Goal: Complete application form: Complete application form

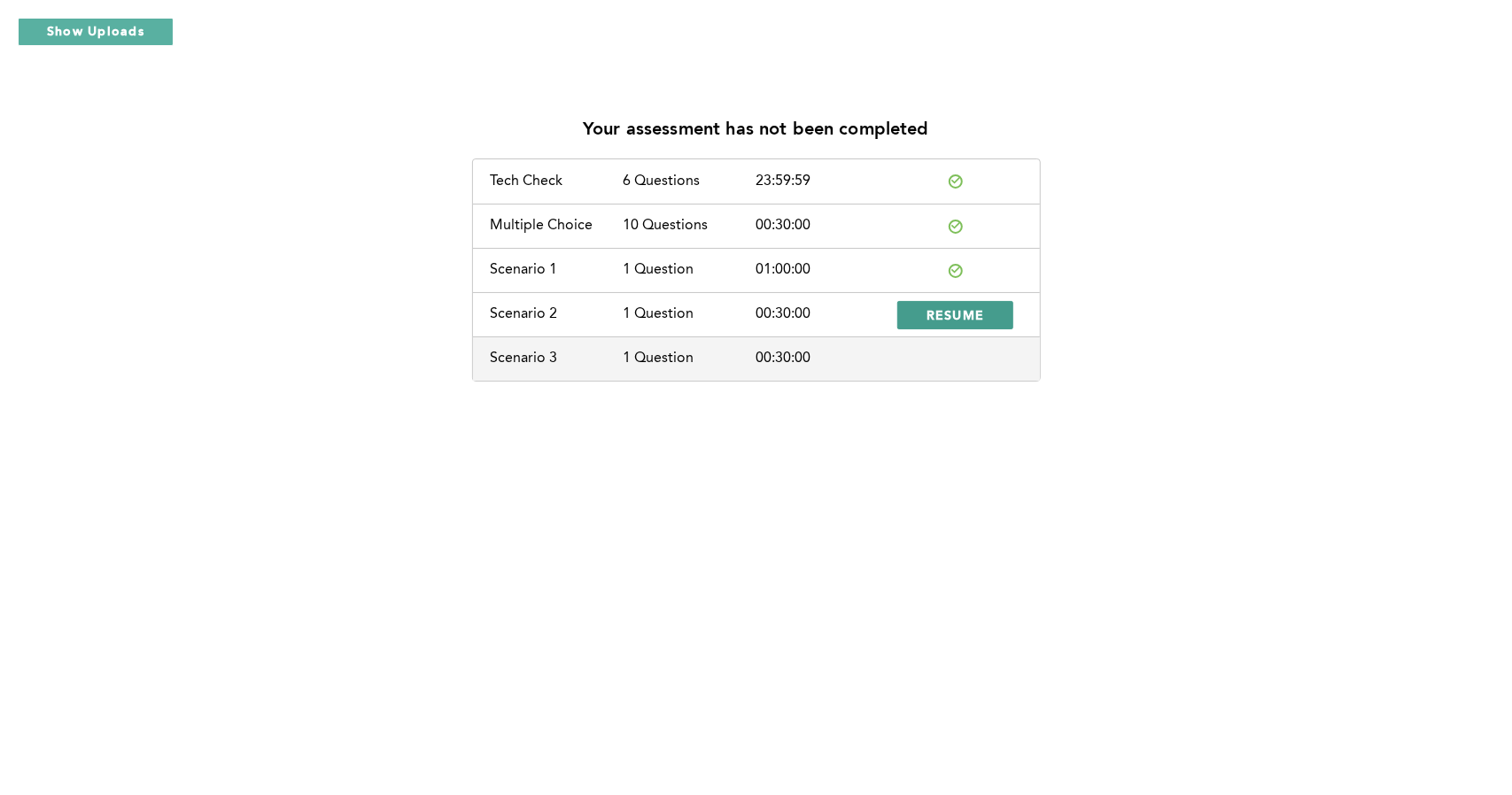
click at [952, 320] on span "RESUME" at bounding box center [955, 315] width 58 height 17
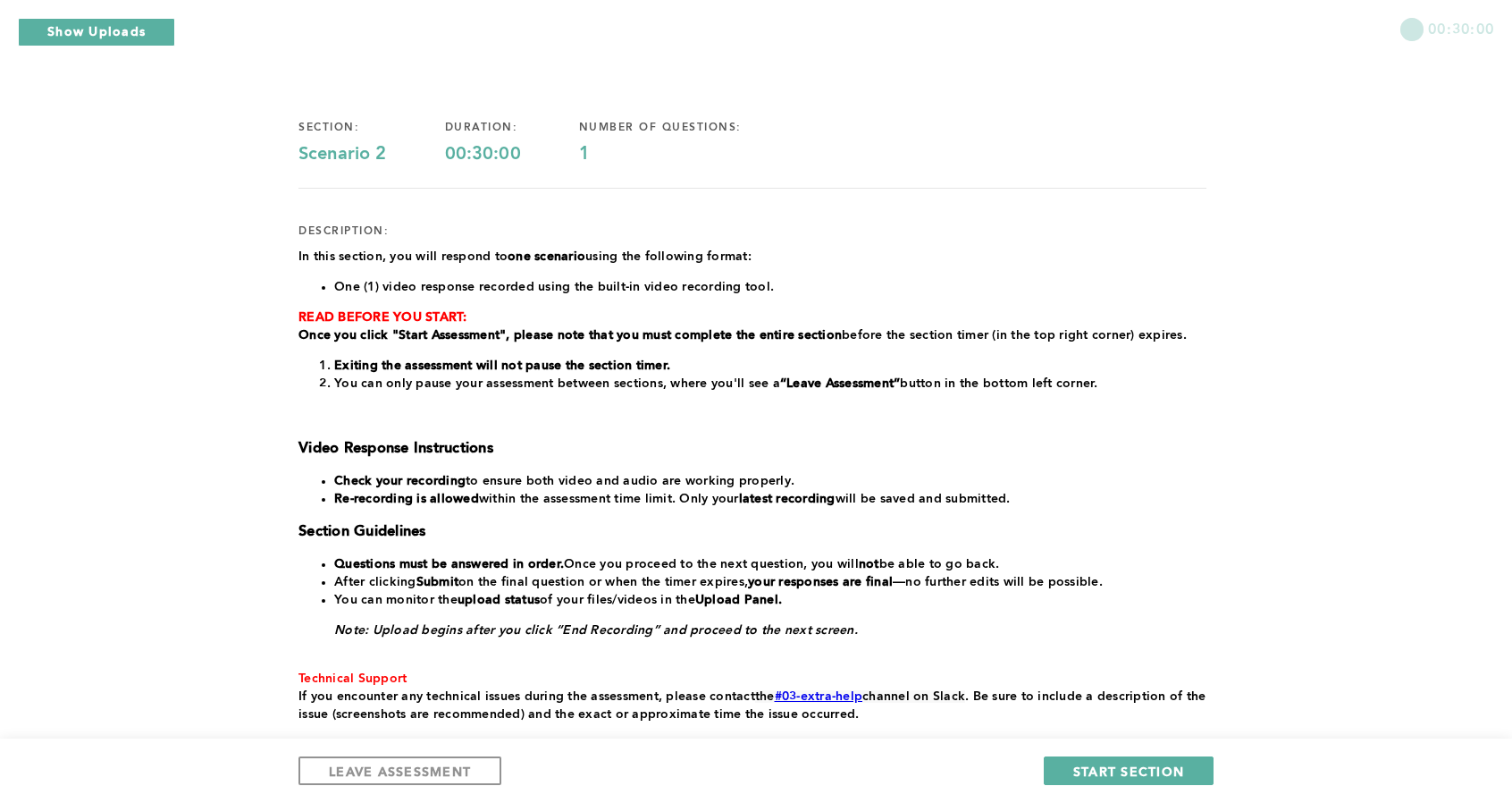
scroll to position [179, 0]
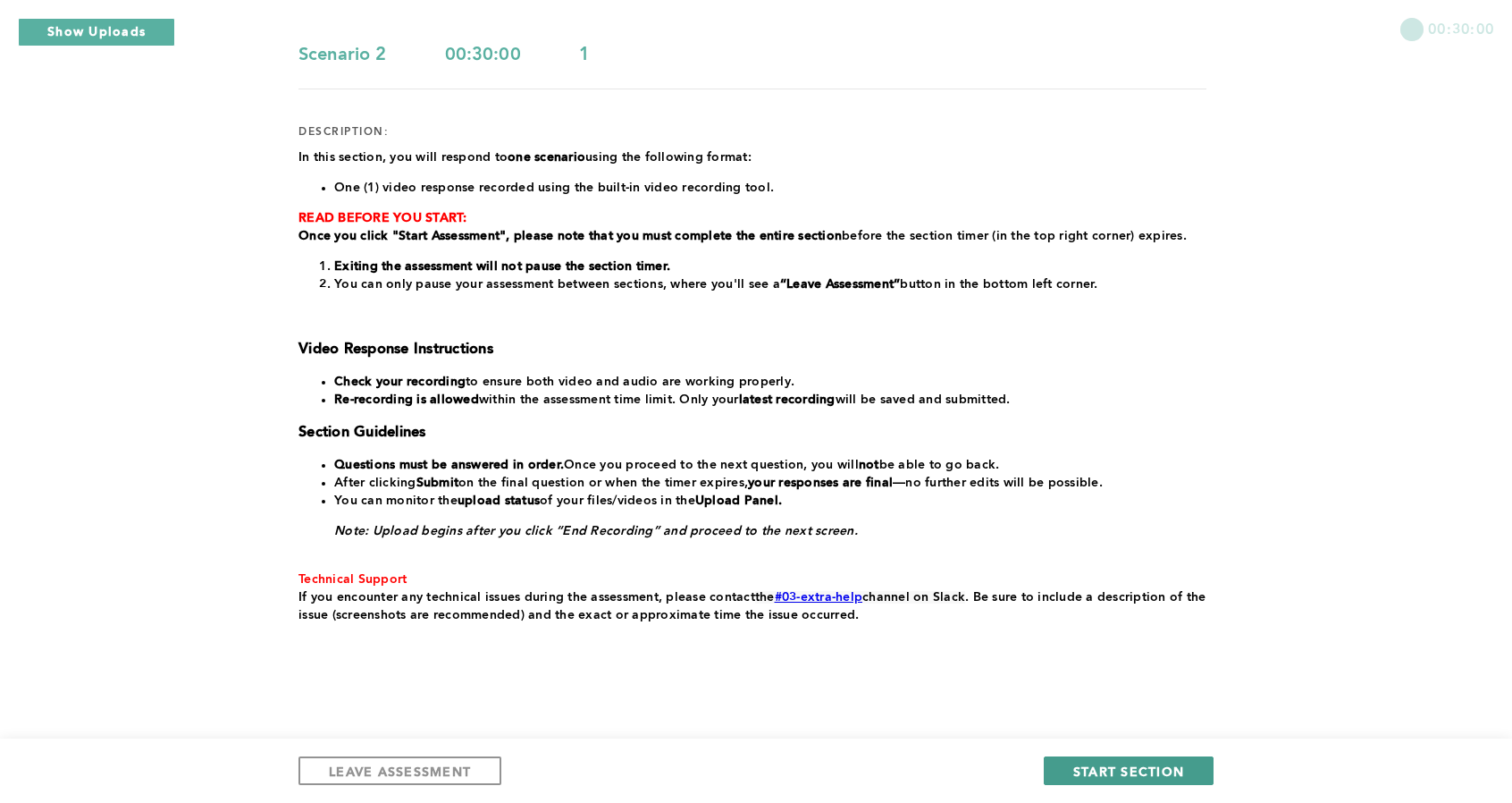
click at [1089, 773] on span "START SECTION" at bounding box center [1128, 771] width 110 height 17
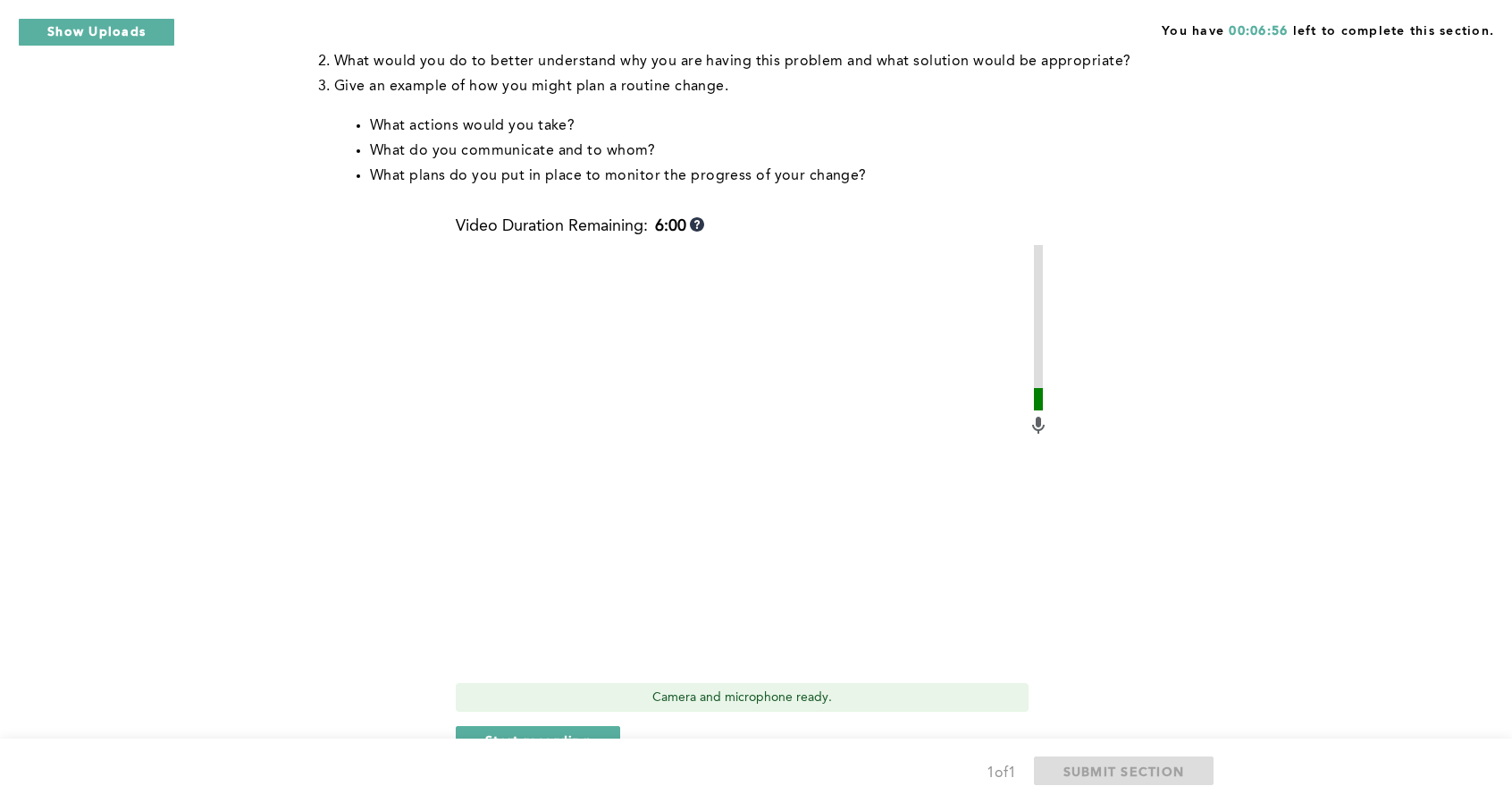
scroll to position [447, 0]
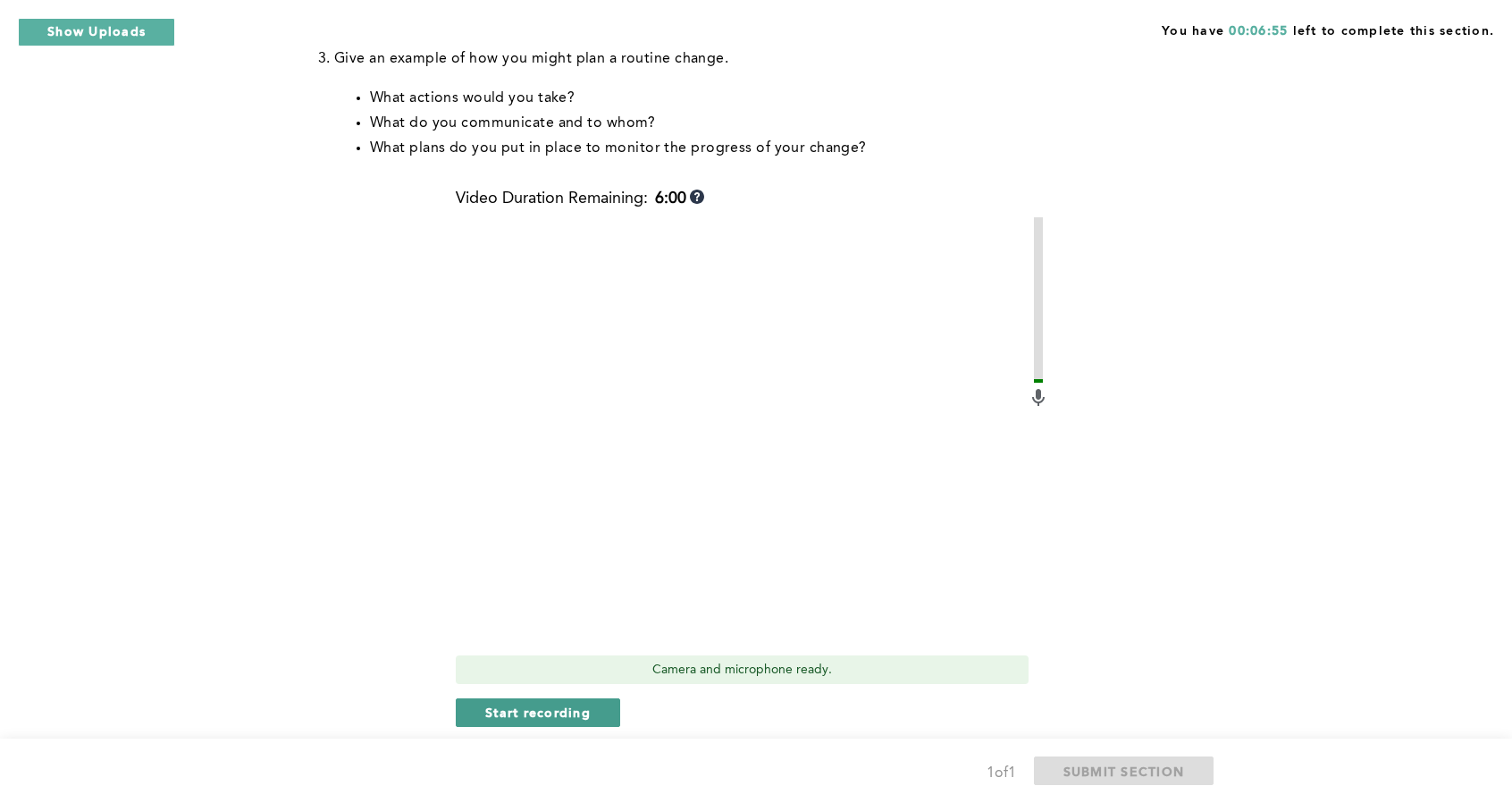
click at [514, 718] on span "Start recording" at bounding box center [537, 712] width 106 height 17
click at [542, 714] on span "Stop recording" at bounding box center [537, 712] width 105 height 17
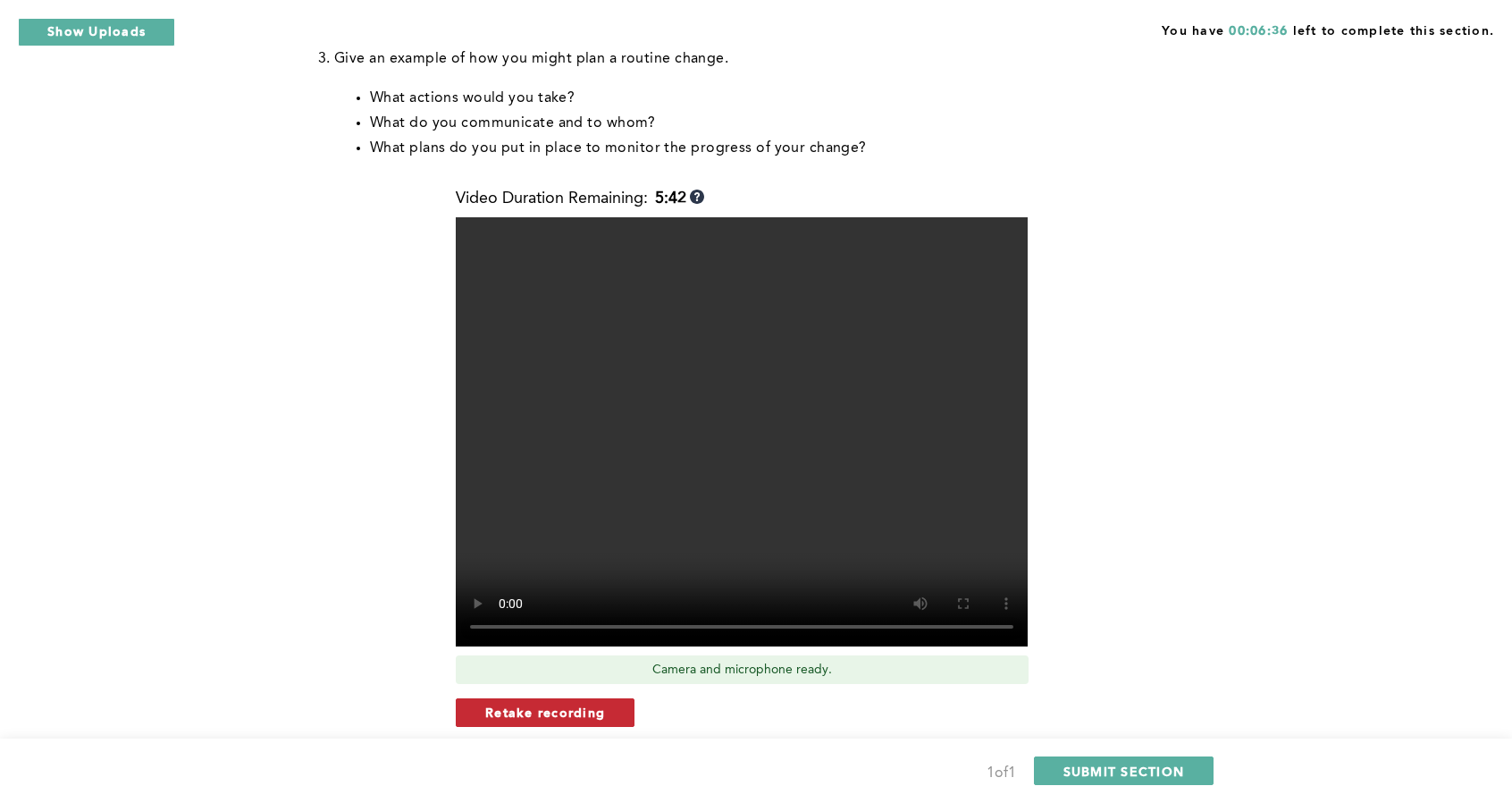
click at [524, 723] on button "Retake recording" at bounding box center [546, 712] width 179 height 29
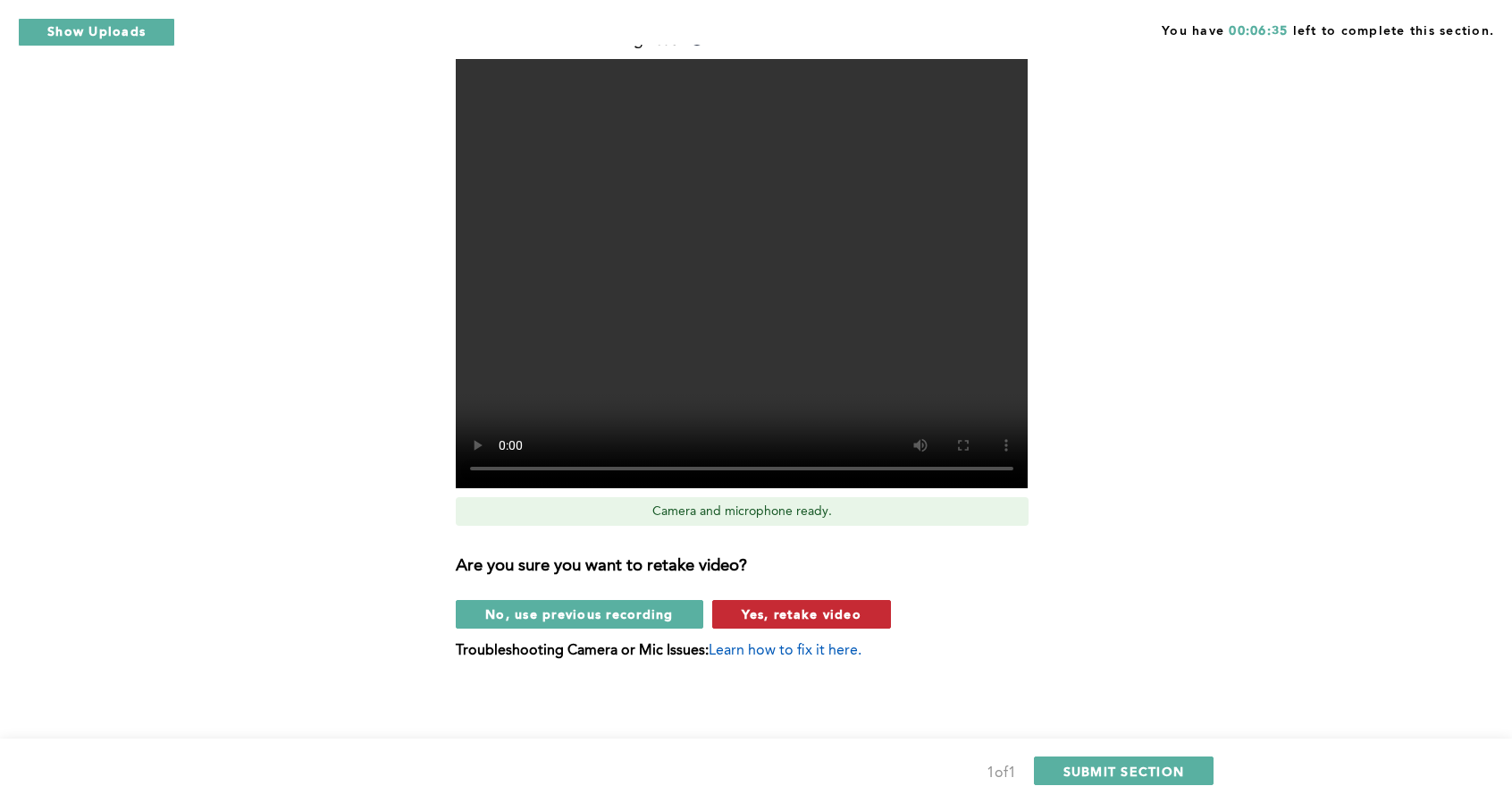
click at [855, 610] on span "Yes, retake video" at bounding box center [802, 614] width 119 height 17
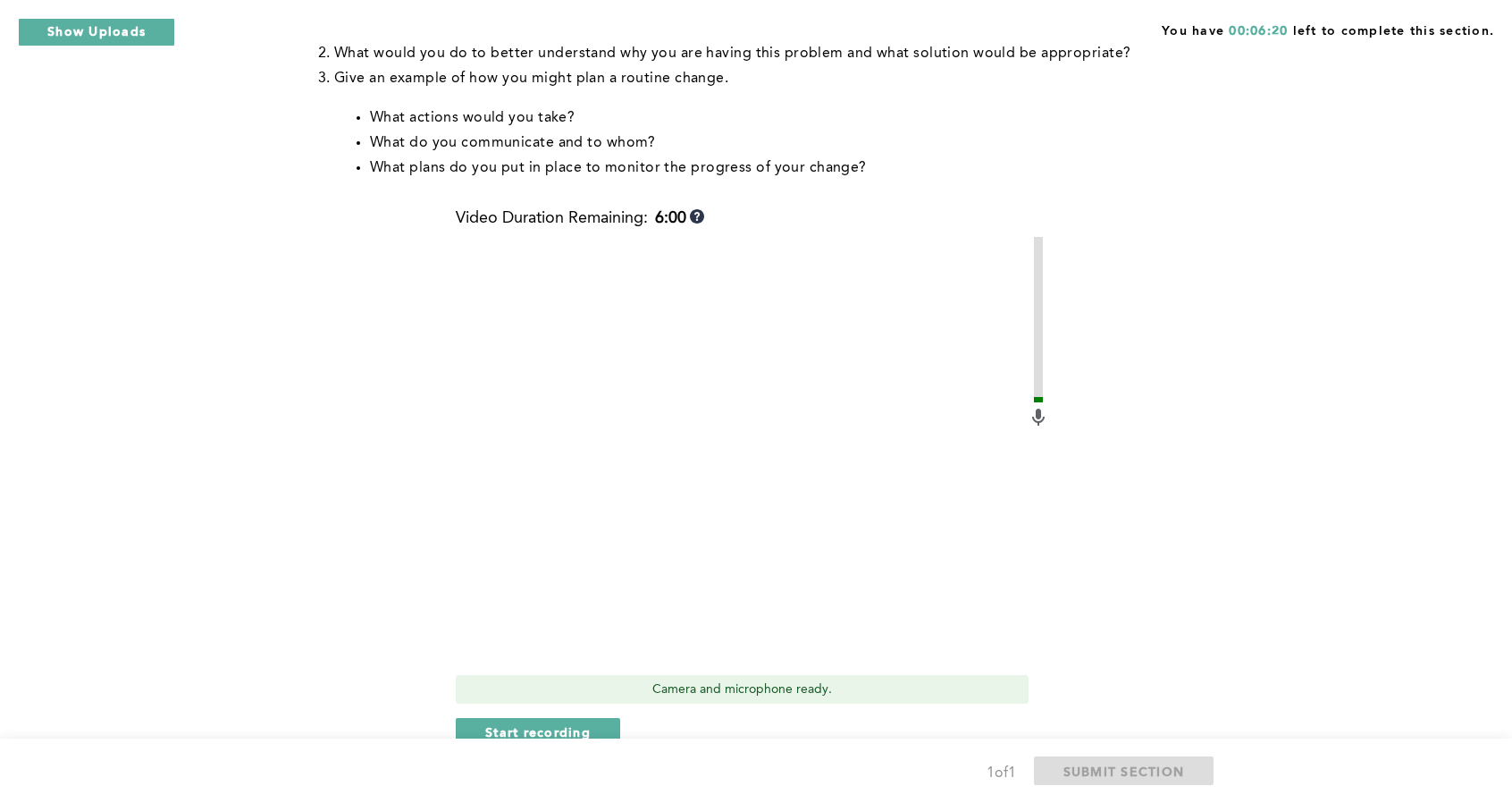
scroll to position [456, 0]
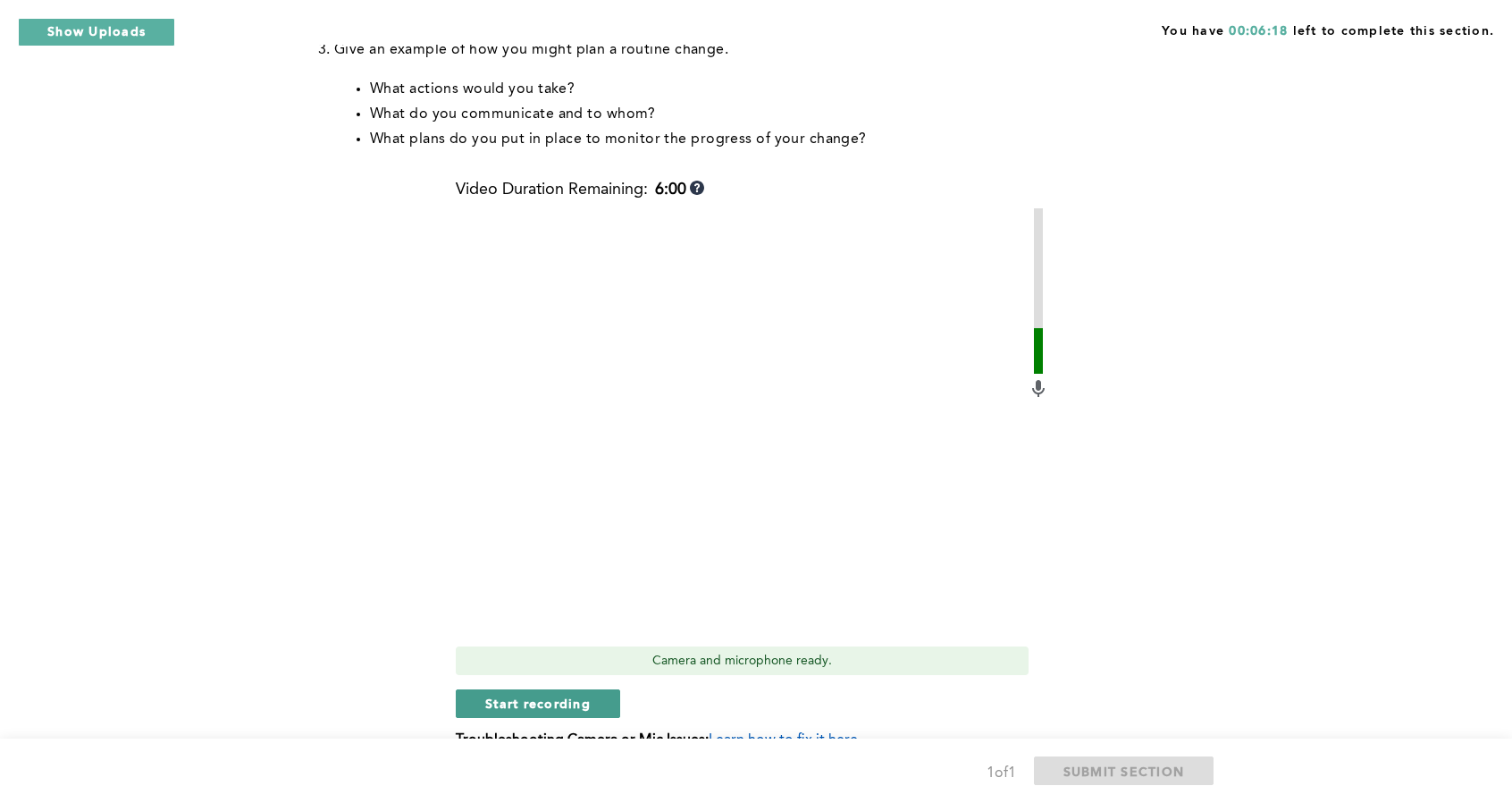
click at [577, 702] on span "Start recording" at bounding box center [537, 703] width 106 height 17
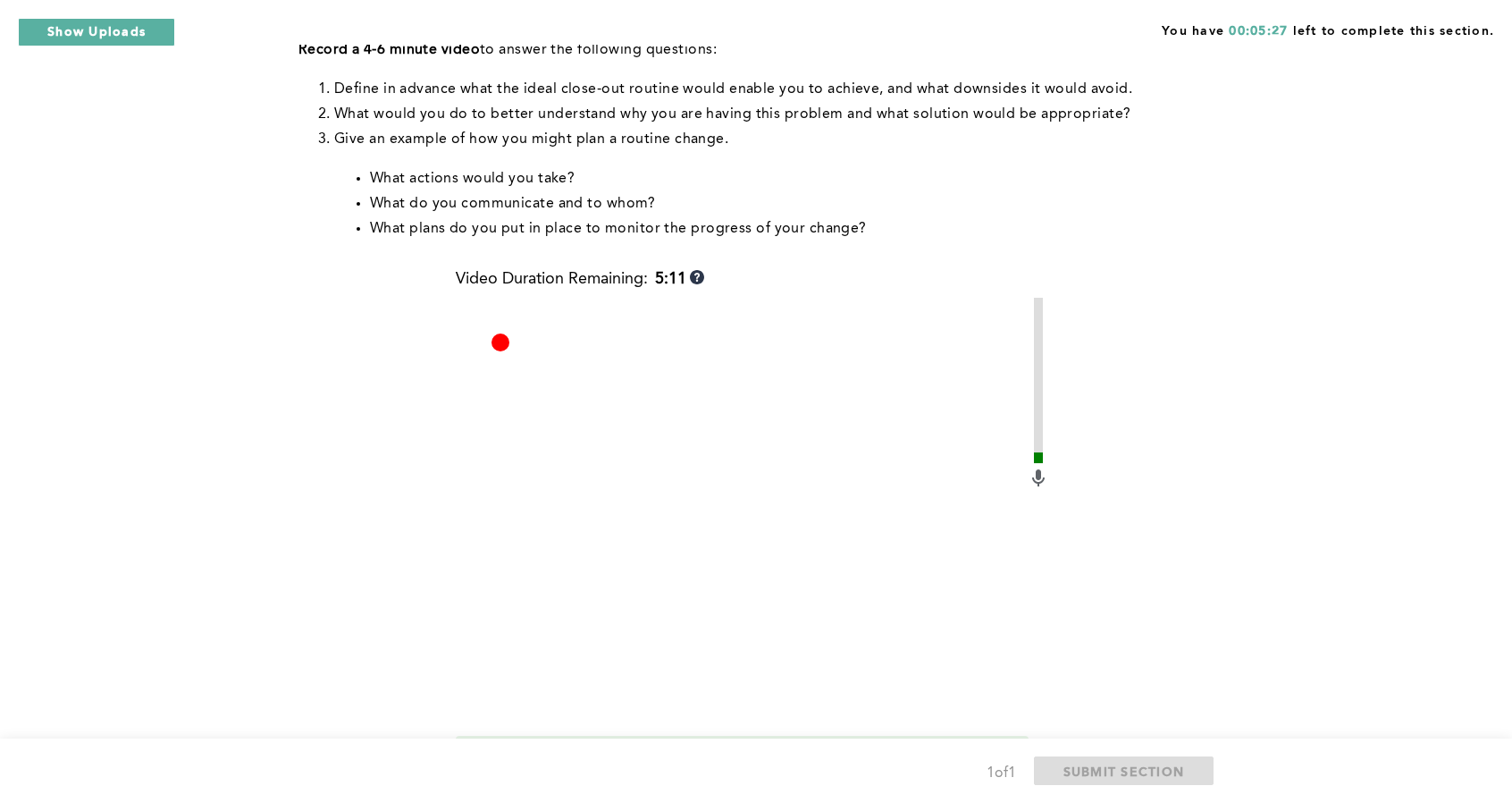
scroll to position [546, 0]
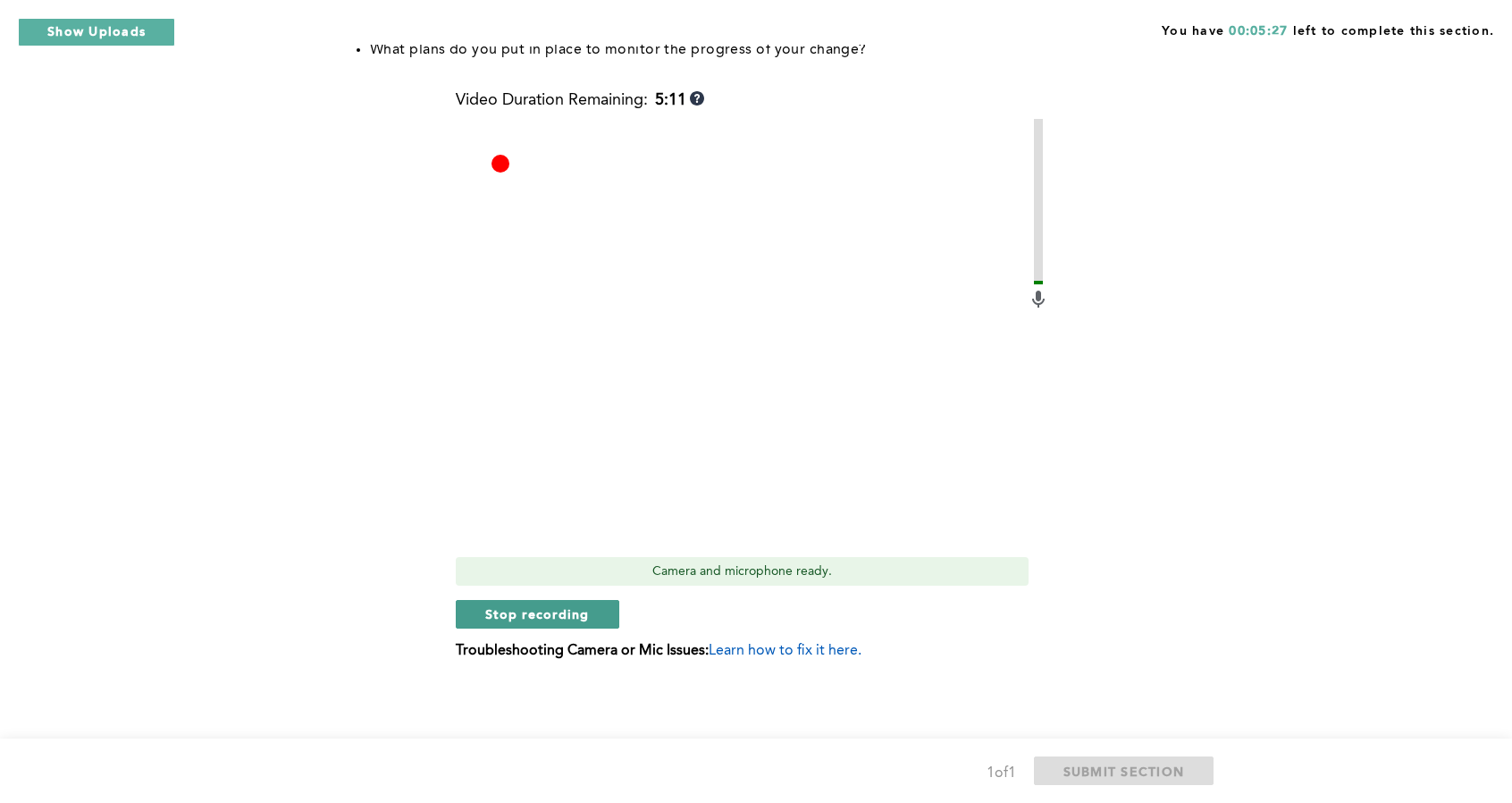
click at [545, 611] on span "Stop recording" at bounding box center [537, 614] width 105 height 17
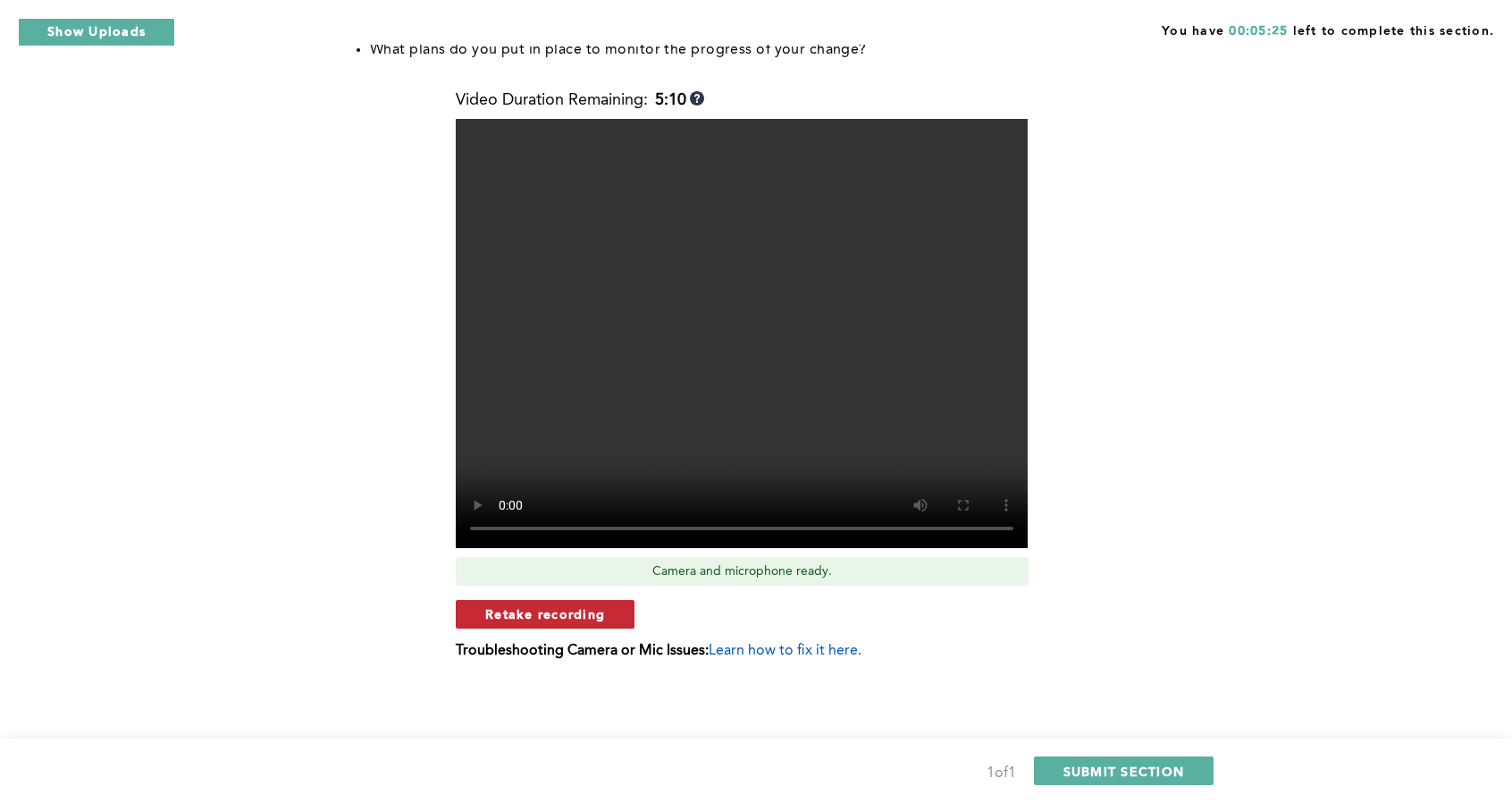
click at [586, 615] on span "Retake recording" at bounding box center [545, 614] width 119 height 17
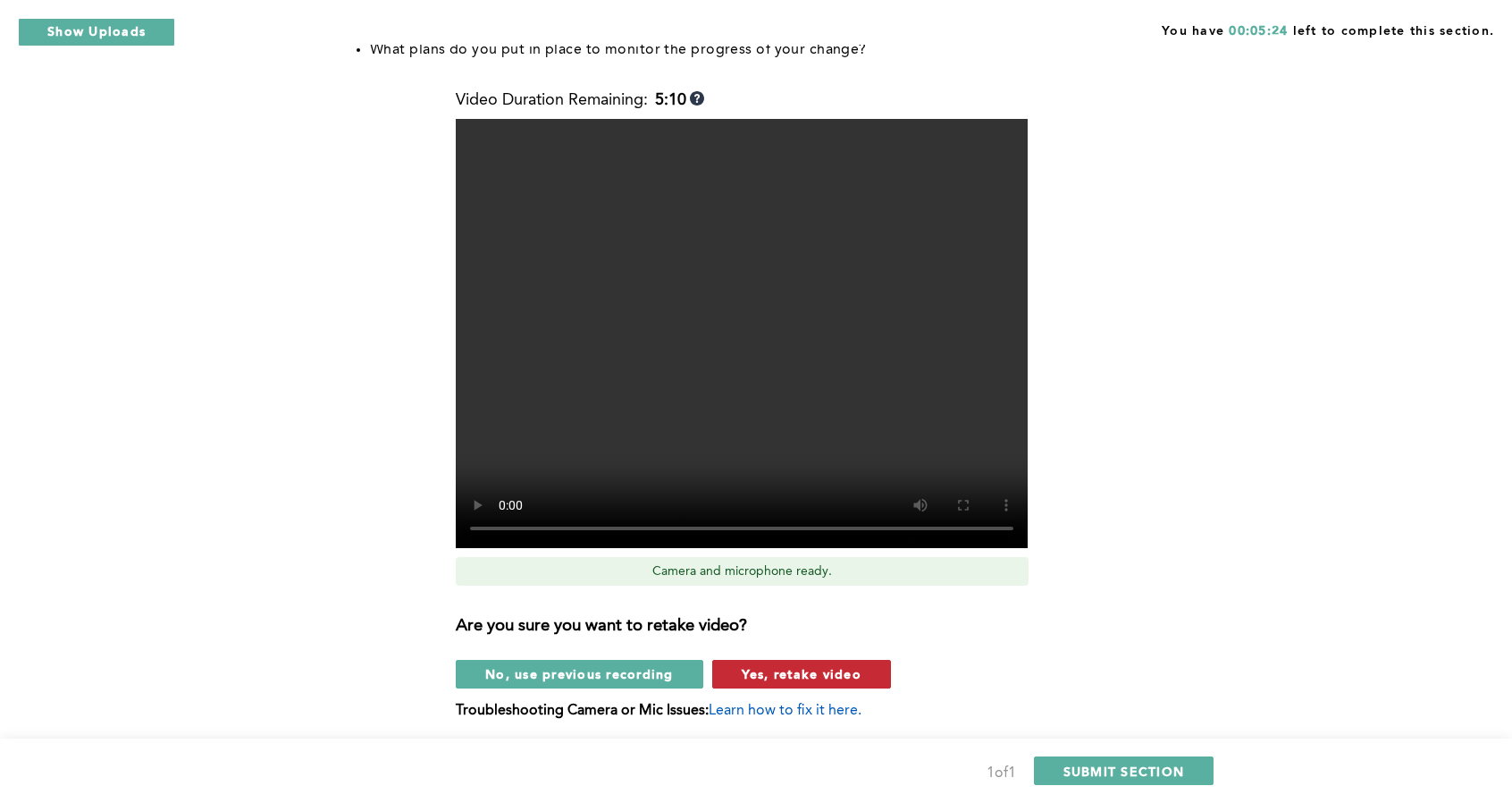
click at [824, 672] on span "Yes, retake video" at bounding box center [802, 674] width 119 height 17
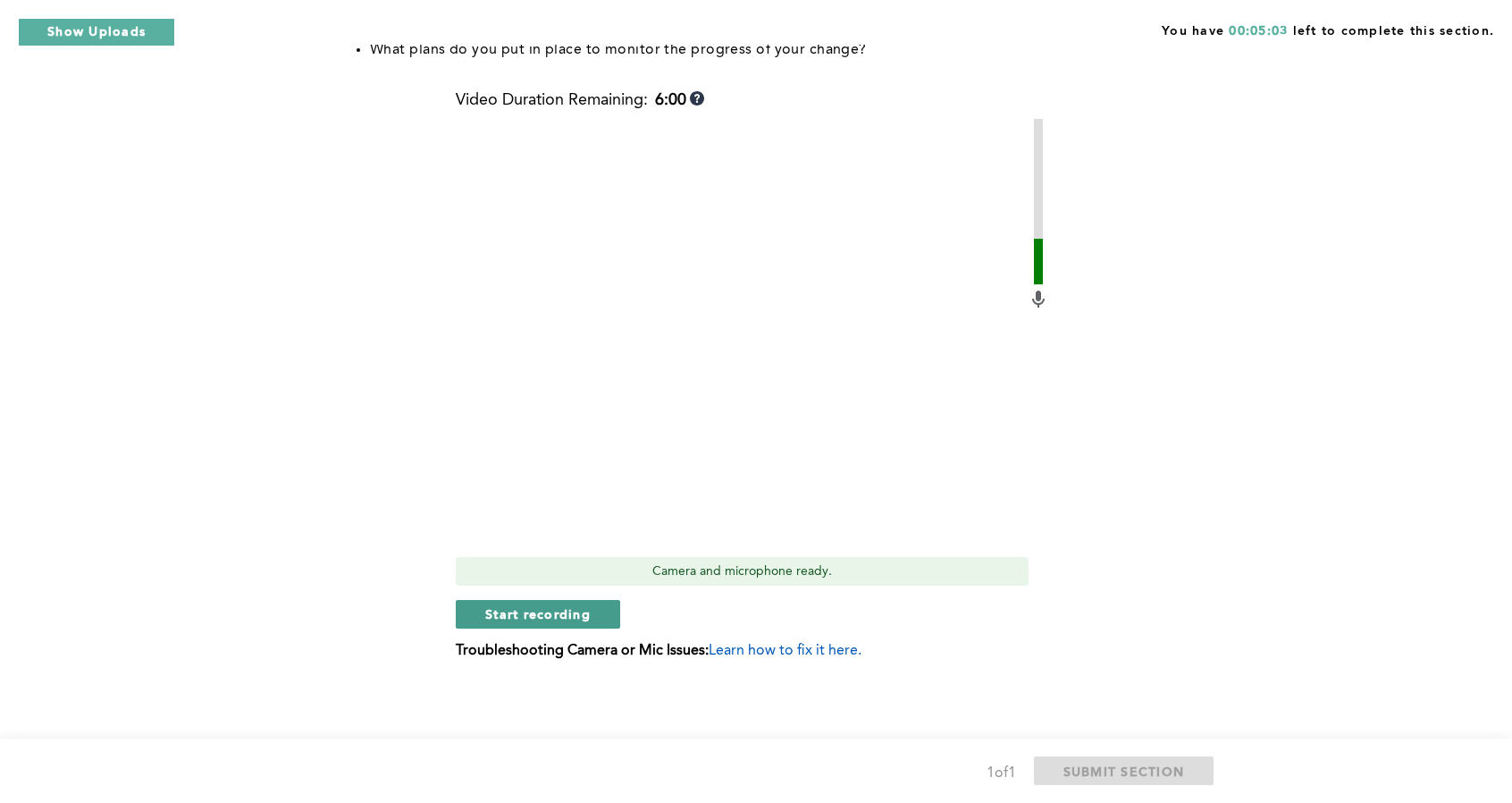
click at [551, 615] on span "Start recording" at bounding box center [537, 614] width 106 height 17
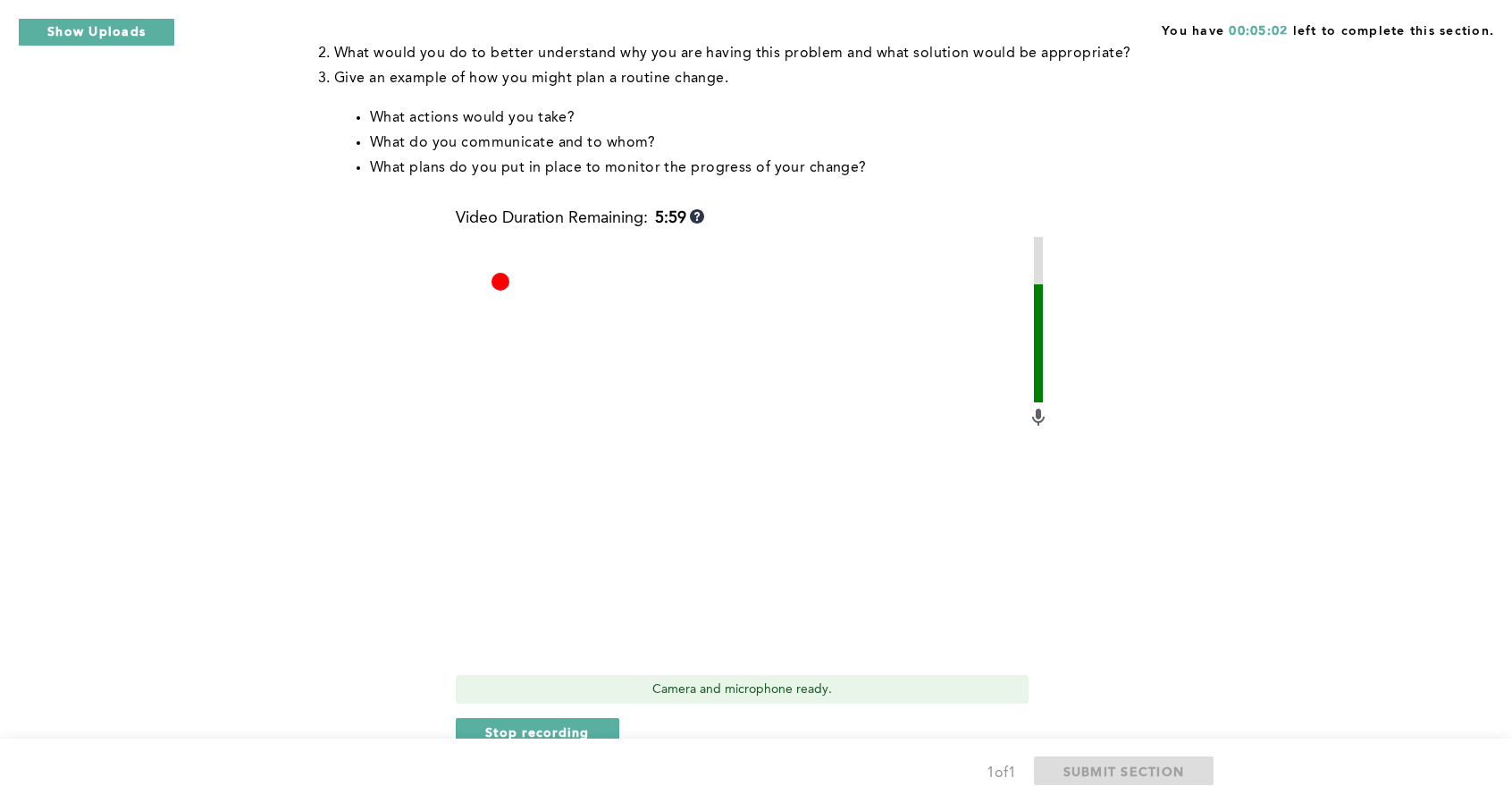
scroll to position [456, 0]
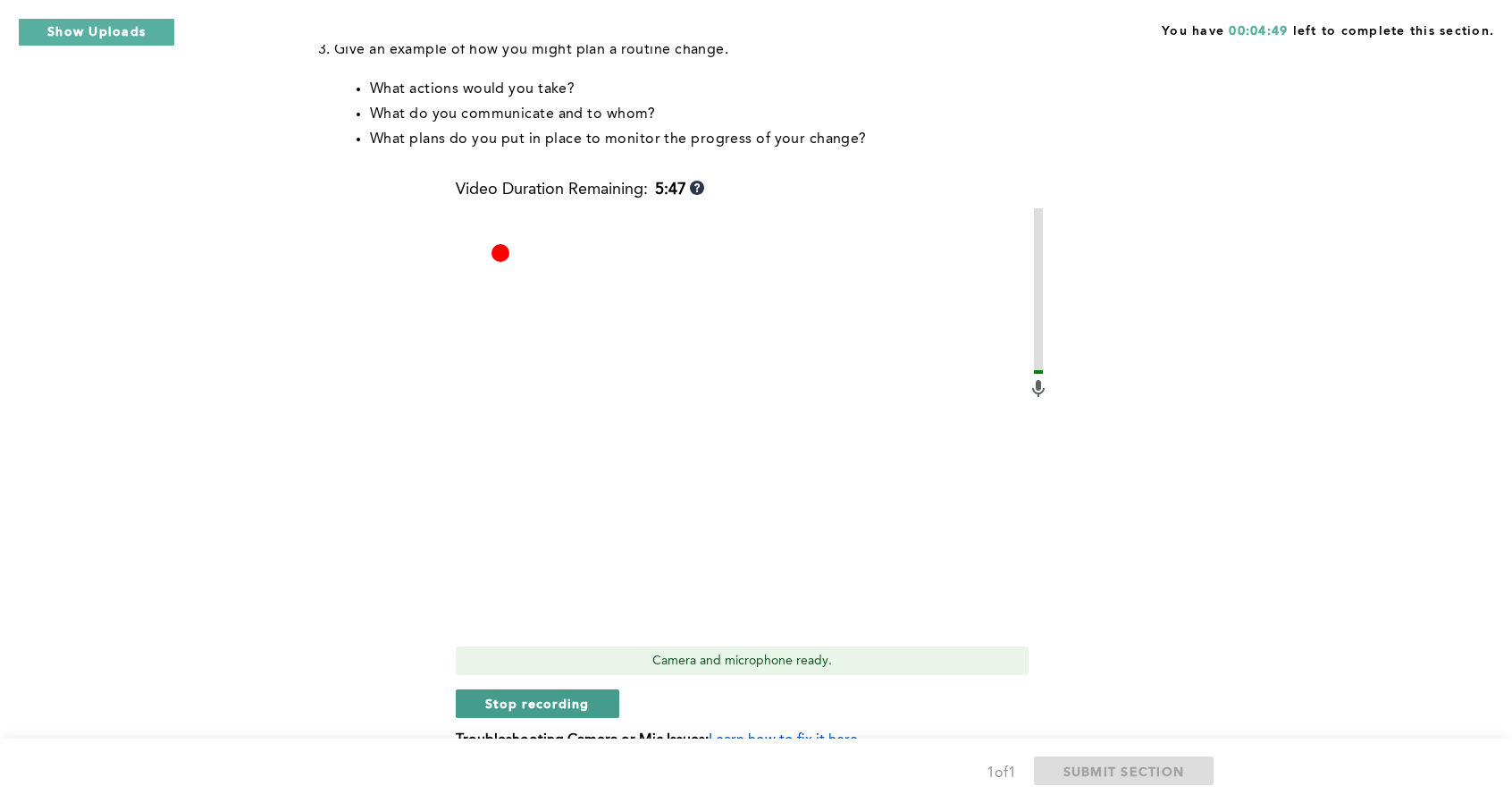
click at [520, 709] on span "Stop recording" at bounding box center [537, 703] width 105 height 17
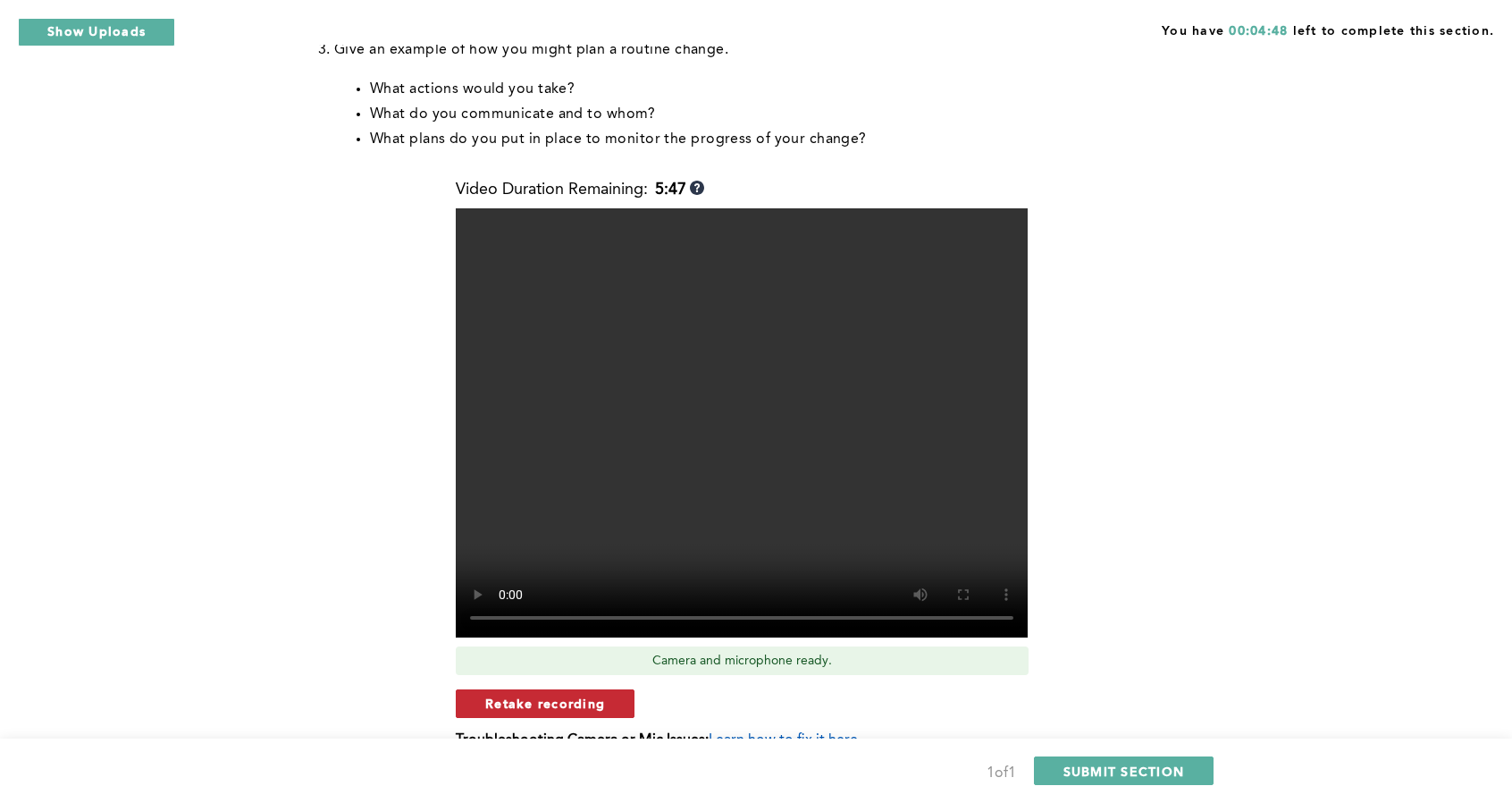
click at [572, 707] on span "Retake recording" at bounding box center [545, 703] width 119 height 17
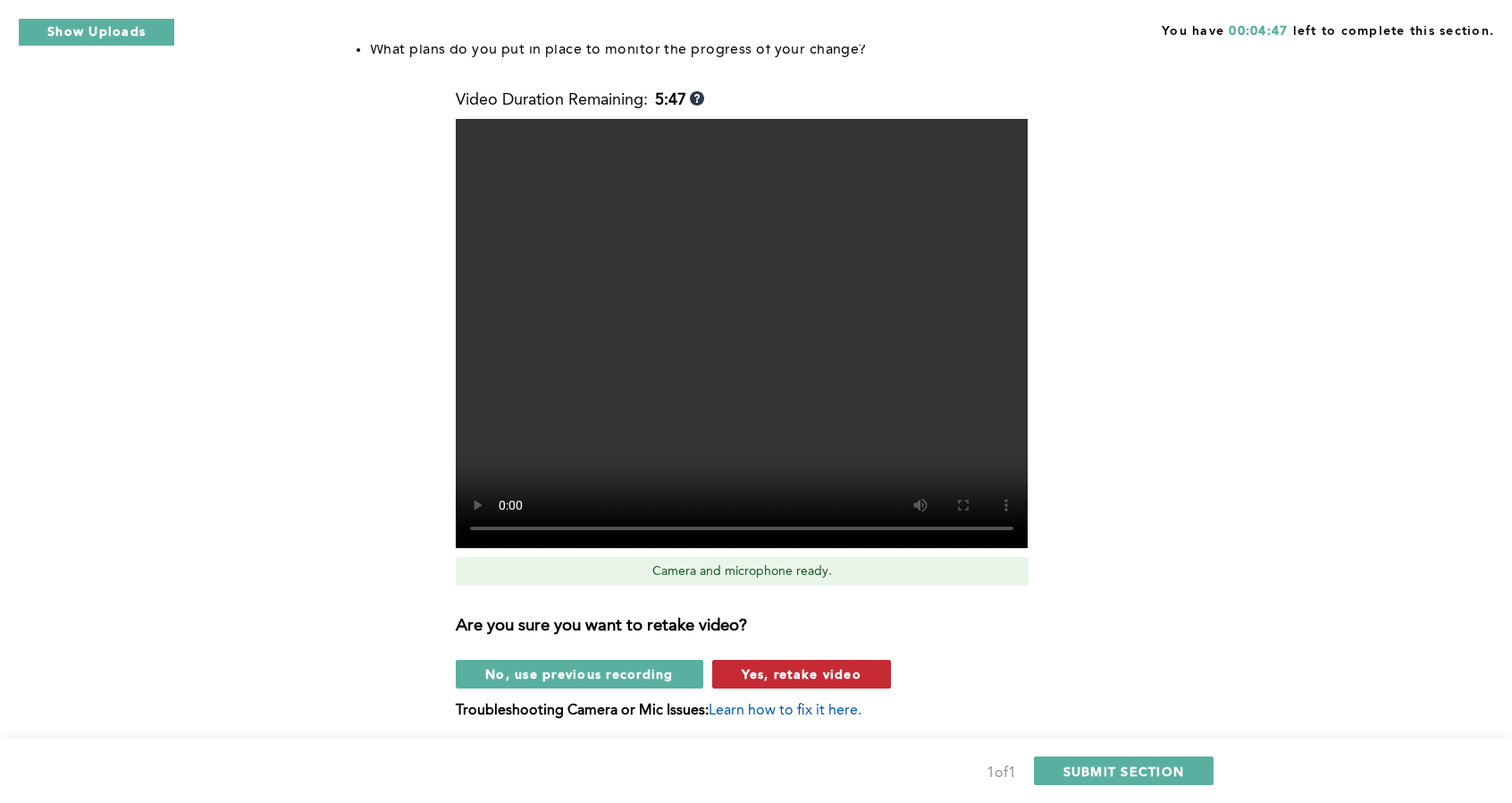
click at [794, 686] on button "Yes, retake video" at bounding box center [802, 674] width 179 height 29
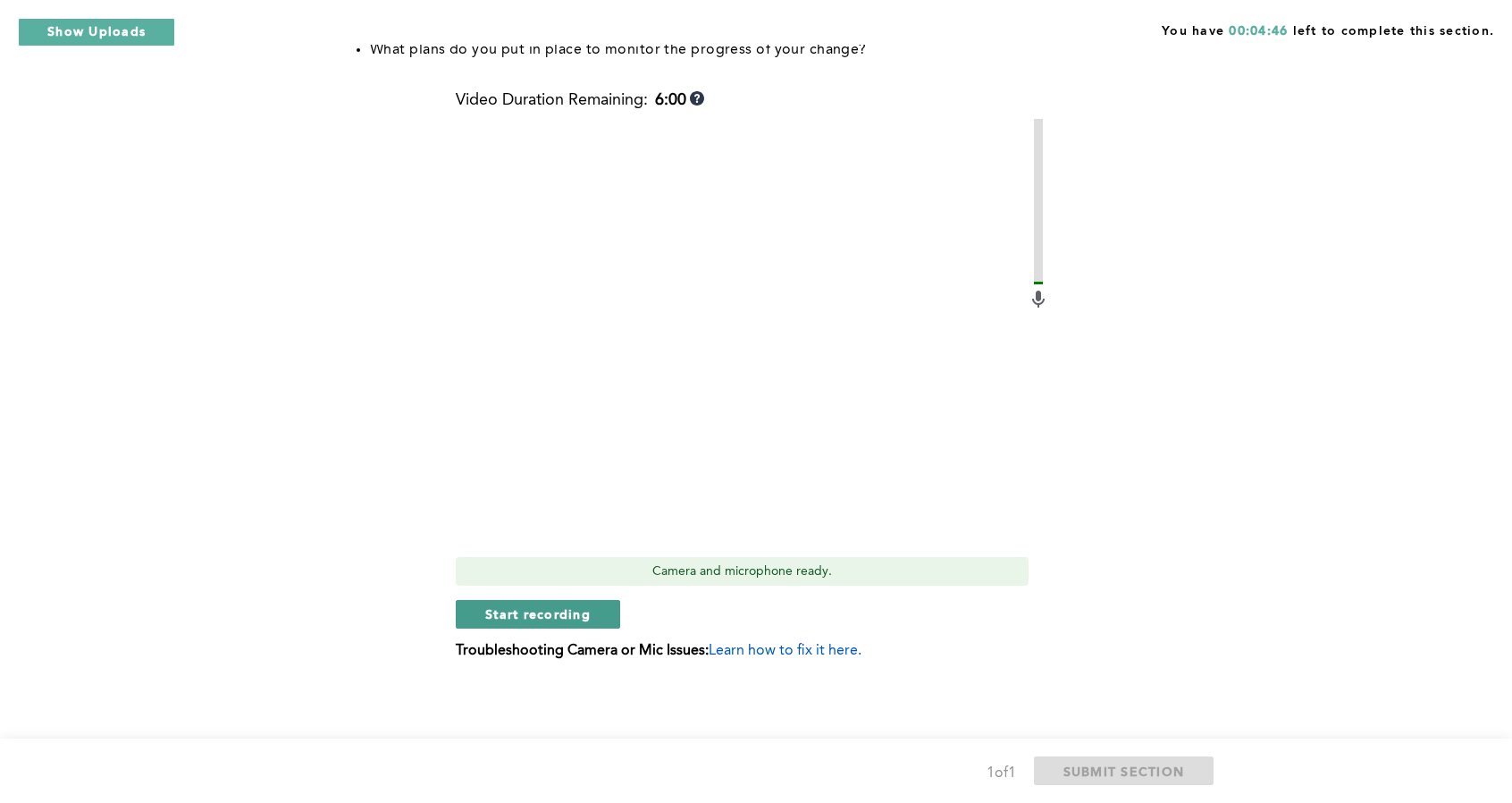
click at [592, 608] on button "Start recording" at bounding box center [538, 615] width 165 height 29
click at [608, 626] on button "Stop recording" at bounding box center [537, 615] width 164 height 29
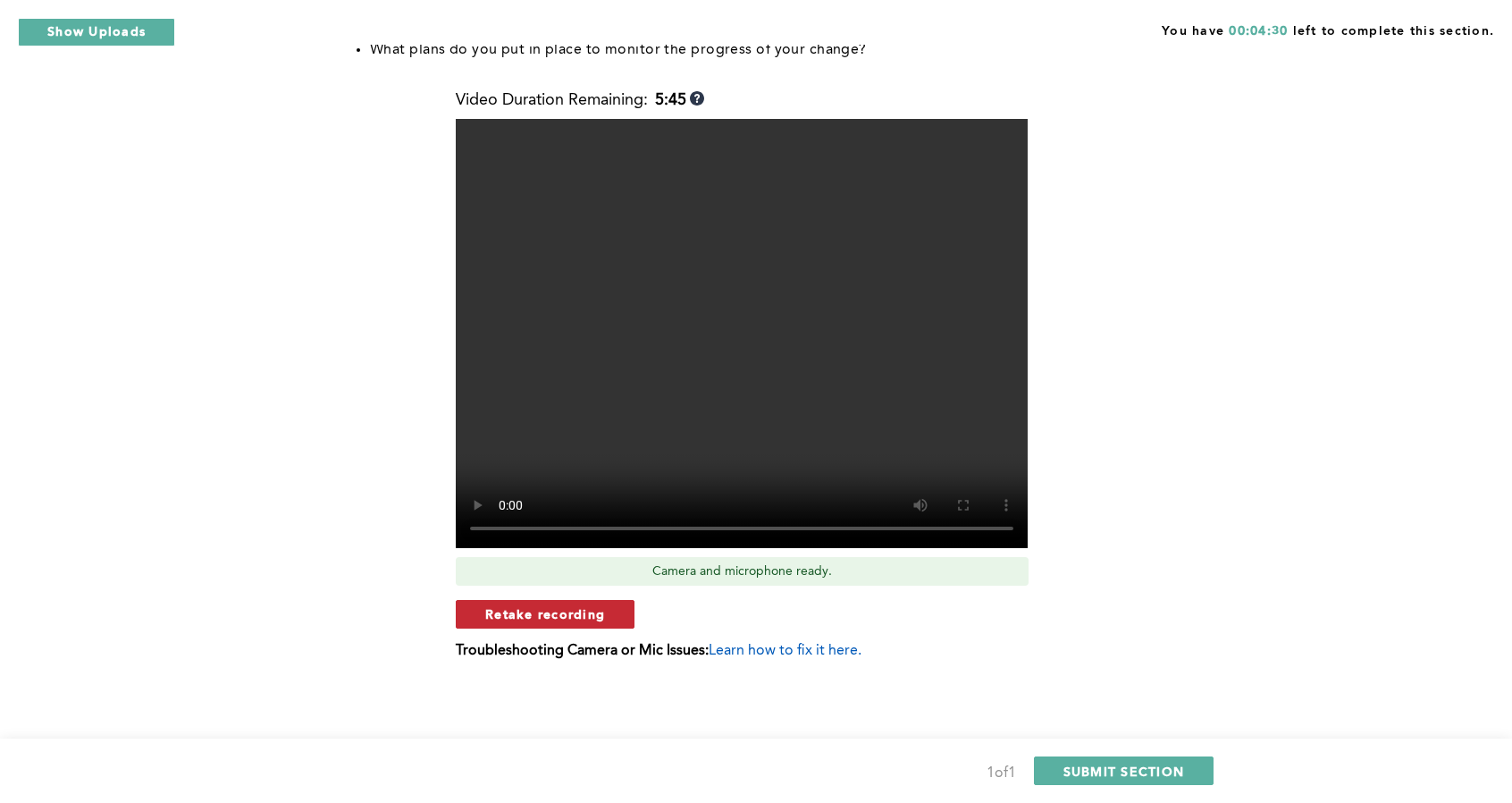
click at [611, 620] on button "Retake recording" at bounding box center [546, 615] width 179 height 29
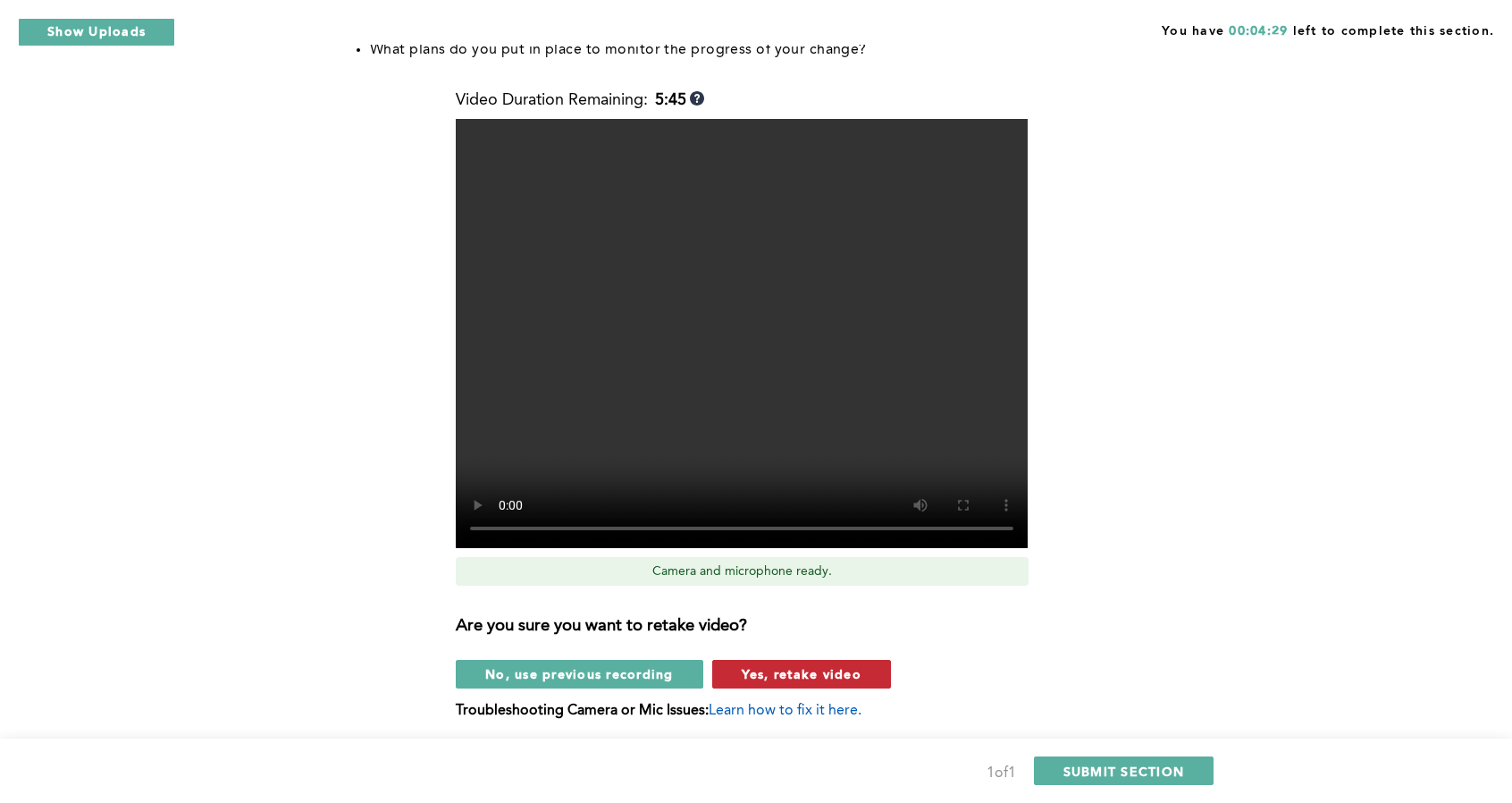
click at [796, 684] on button "Yes, retake video" at bounding box center [802, 674] width 179 height 29
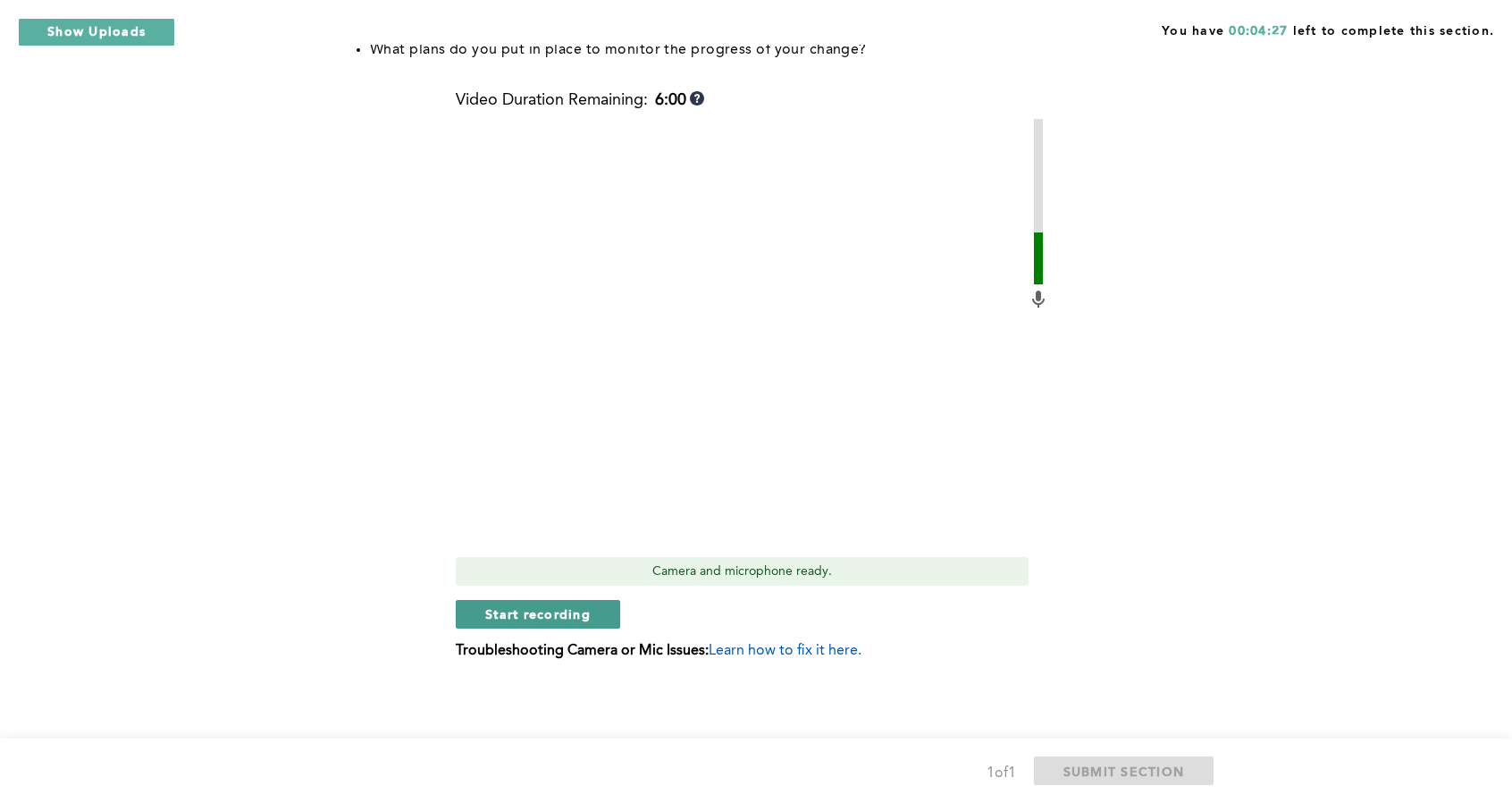
click at [578, 605] on button "Start recording" at bounding box center [538, 615] width 165 height 29
click at [578, 605] on button "Stop recording" at bounding box center [537, 615] width 164 height 29
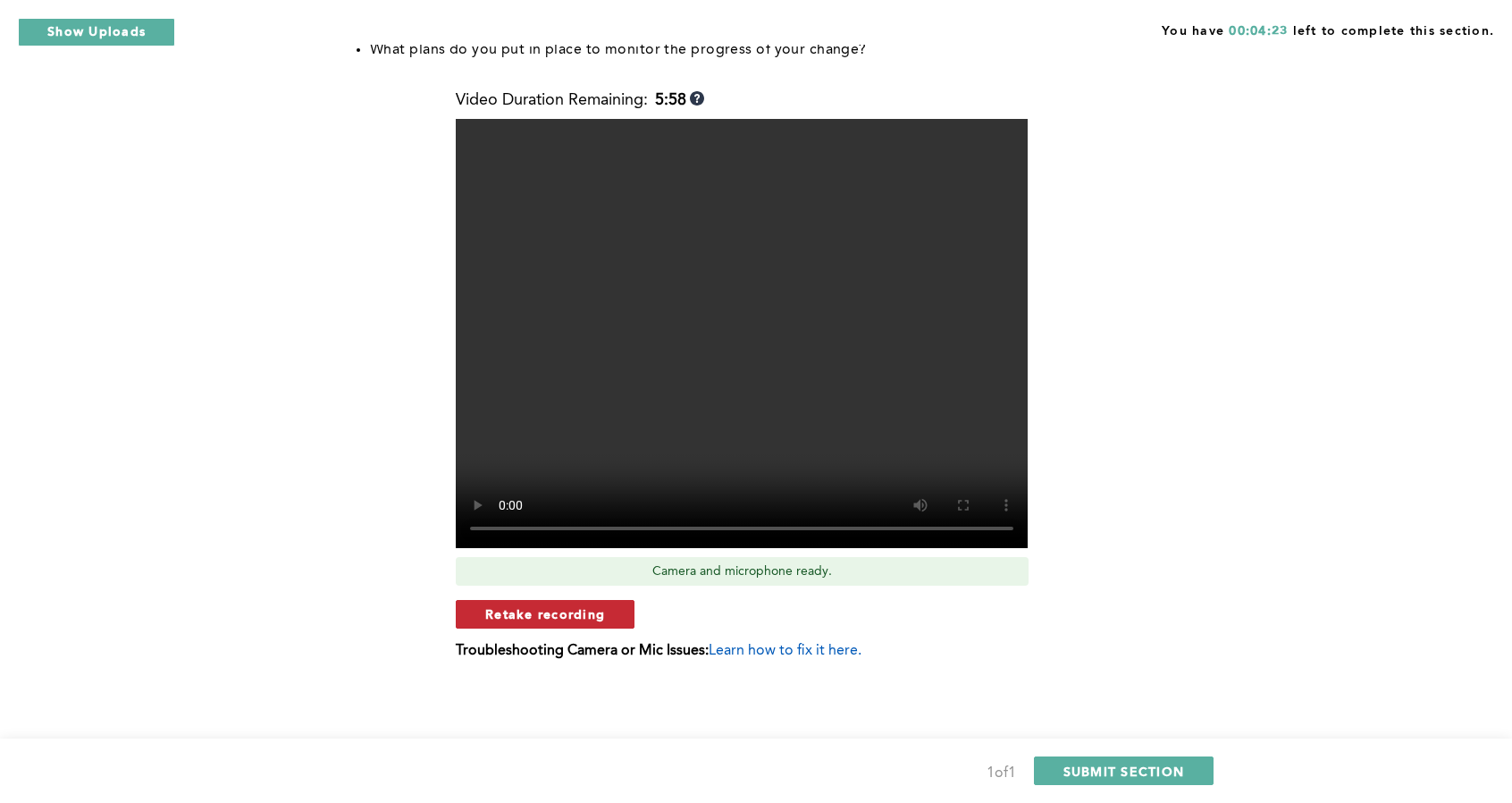
click at [610, 617] on button "Retake recording" at bounding box center [546, 615] width 179 height 29
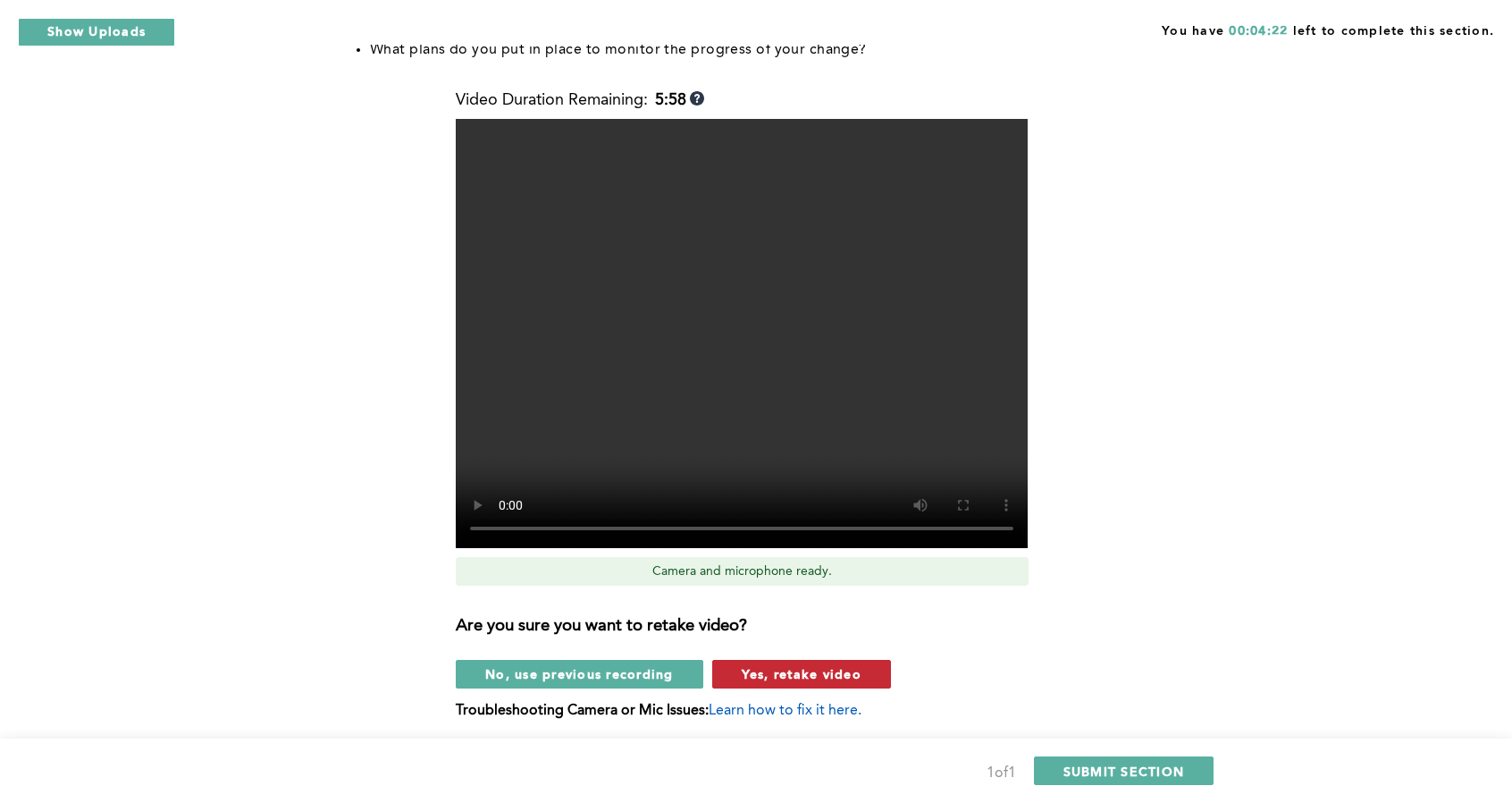
click at [778, 670] on span "Yes, retake video" at bounding box center [802, 674] width 119 height 17
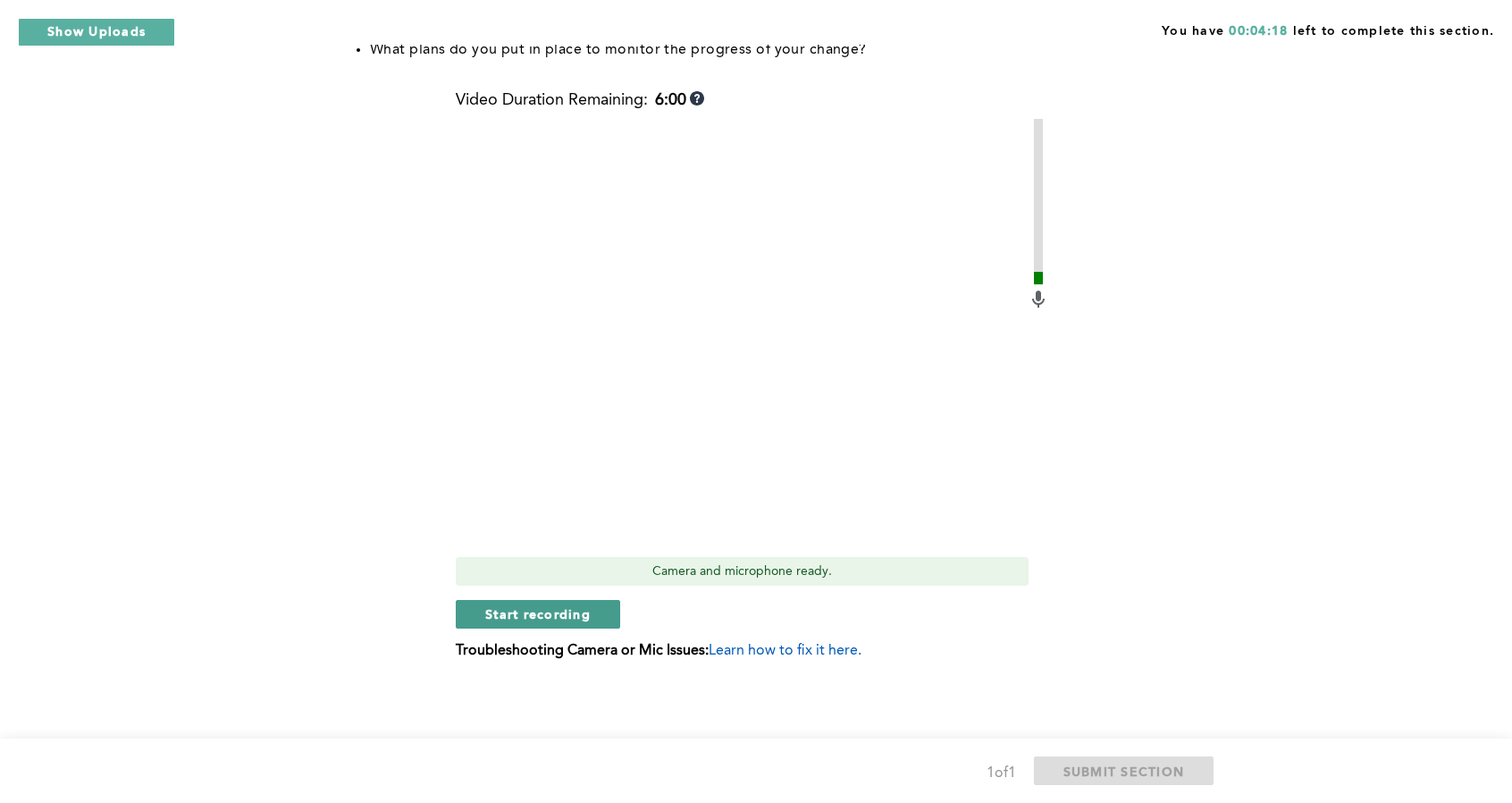
click at [594, 609] on button "Start recording" at bounding box center [538, 615] width 165 height 29
click at [540, 607] on span "Stop recording" at bounding box center [537, 614] width 105 height 17
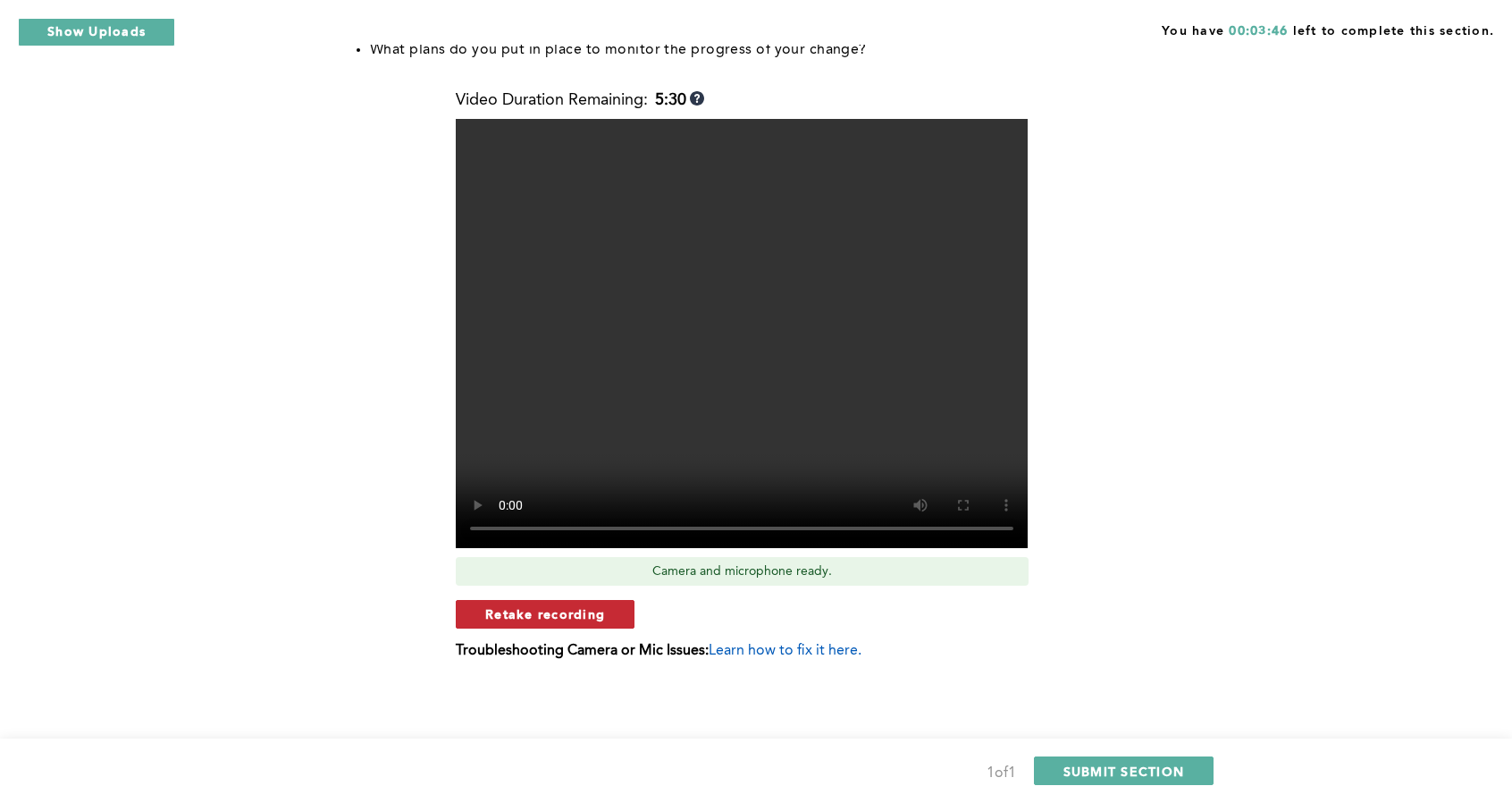
click at [622, 620] on button "Retake recording" at bounding box center [546, 615] width 179 height 29
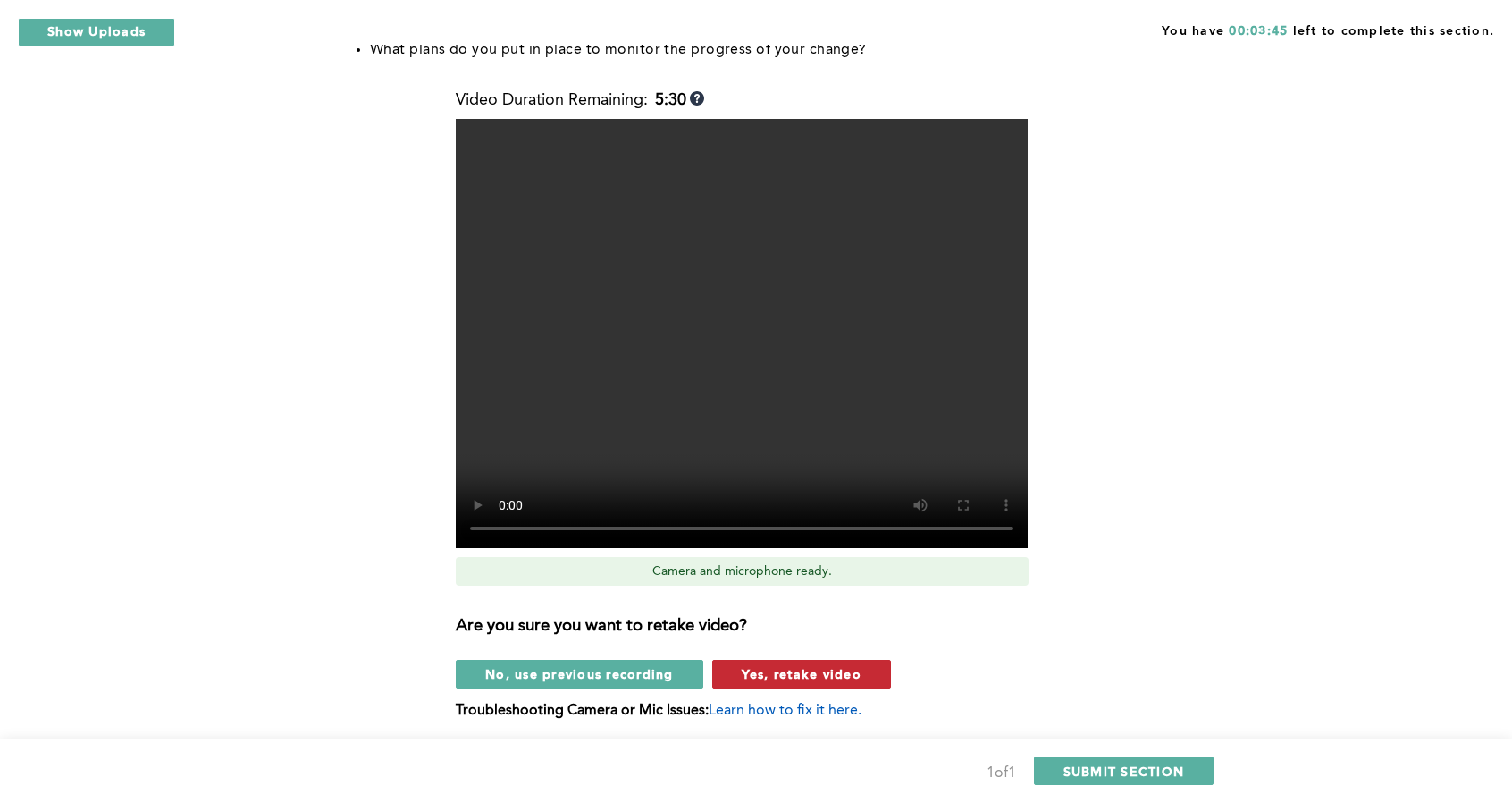
click at [796, 668] on span "Yes, retake video" at bounding box center [802, 674] width 119 height 17
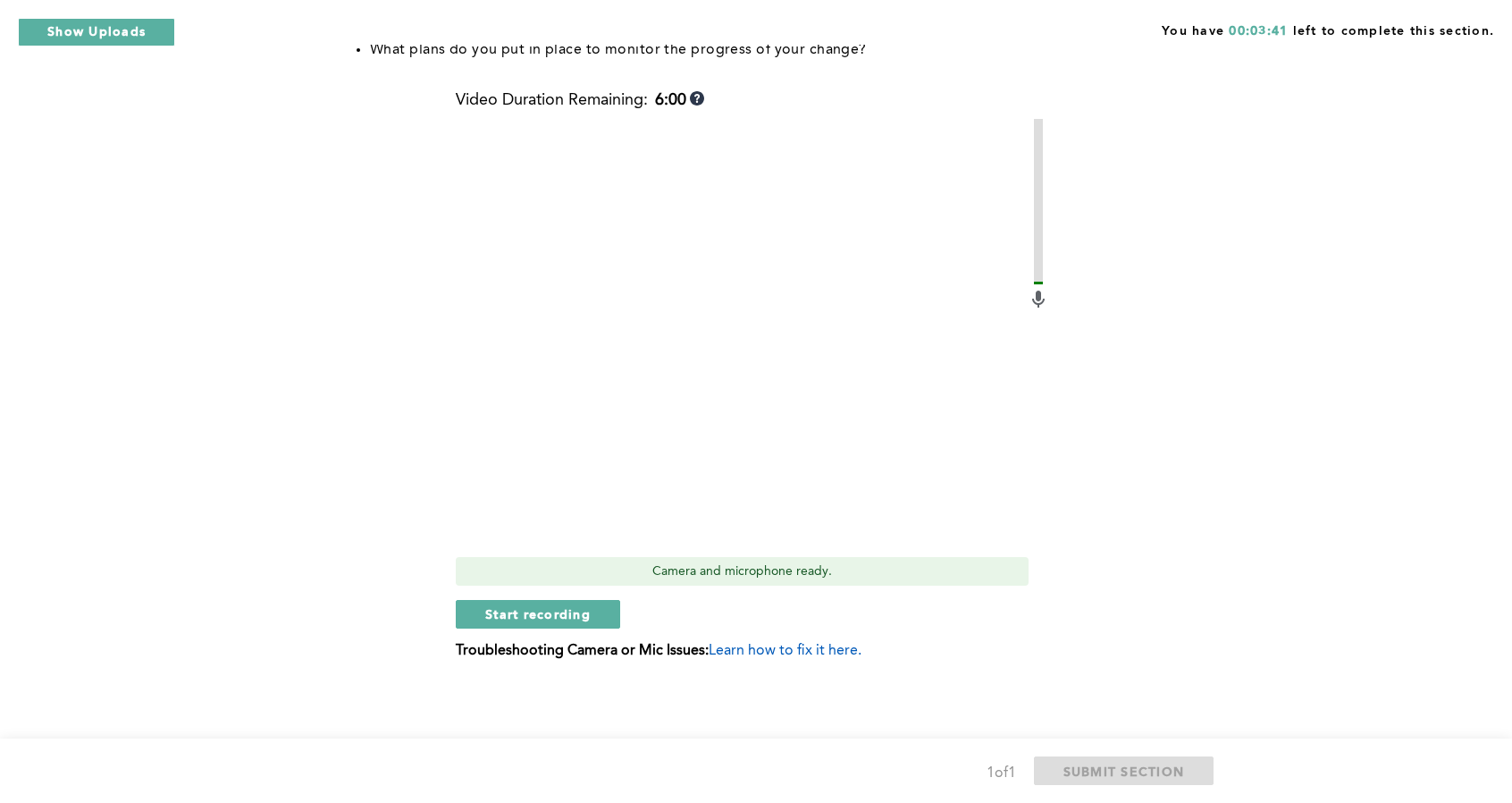
click at [597, 631] on div "Video Duration Remaining: 6:00 Camera and microphone ready. Start recording Tro…" at bounding box center [753, 382] width 594 height 582
click at [599, 624] on button "Start recording" at bounding box center [538, 615] width 165 height 29
click at [591, 607] on button "Stop recording" at bounding box center [537, 615] width 164 height 29
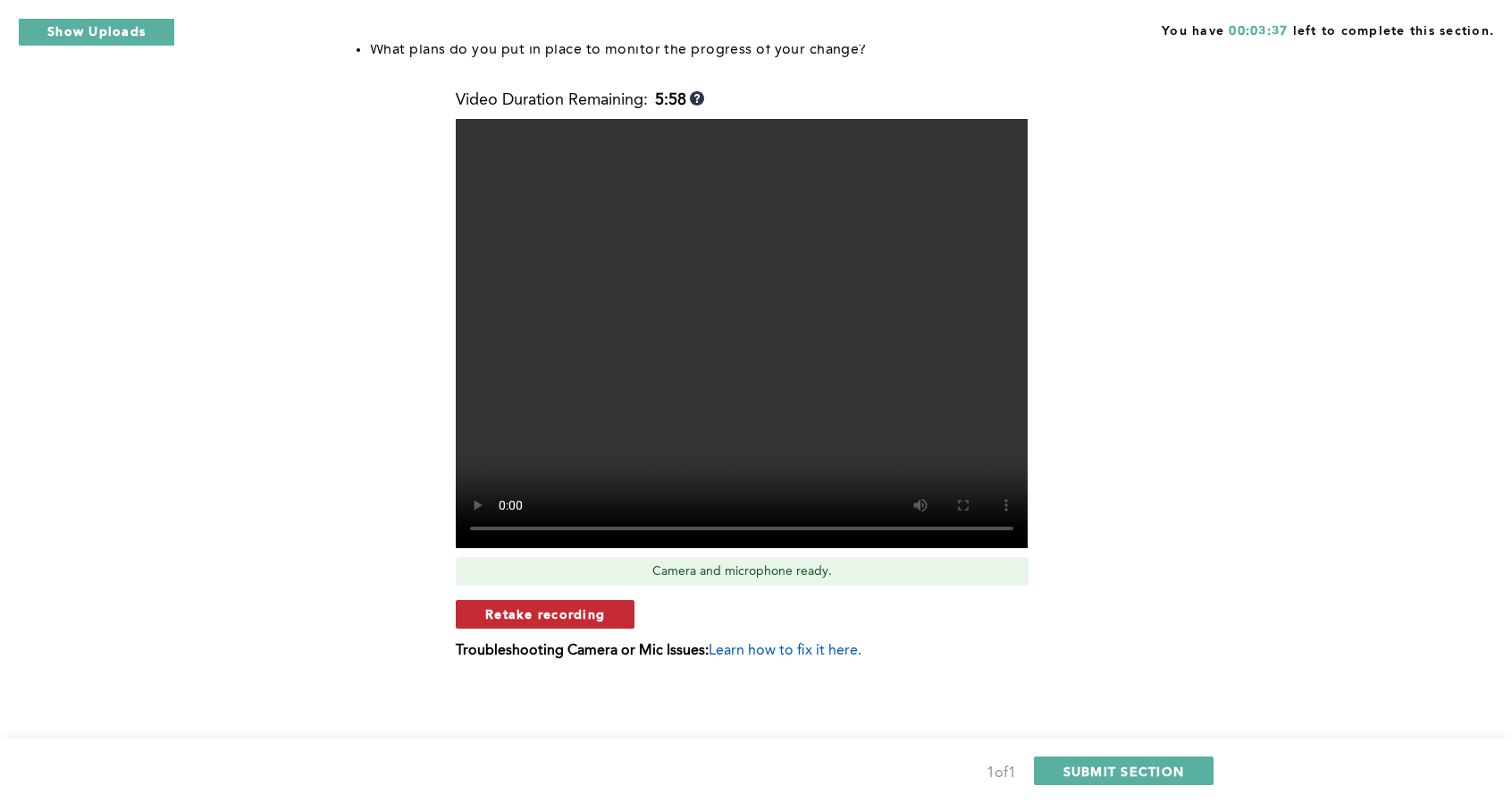
click at [586, 613] on span "Retake recording" at bounding box center [545, 614] width 119 height 17
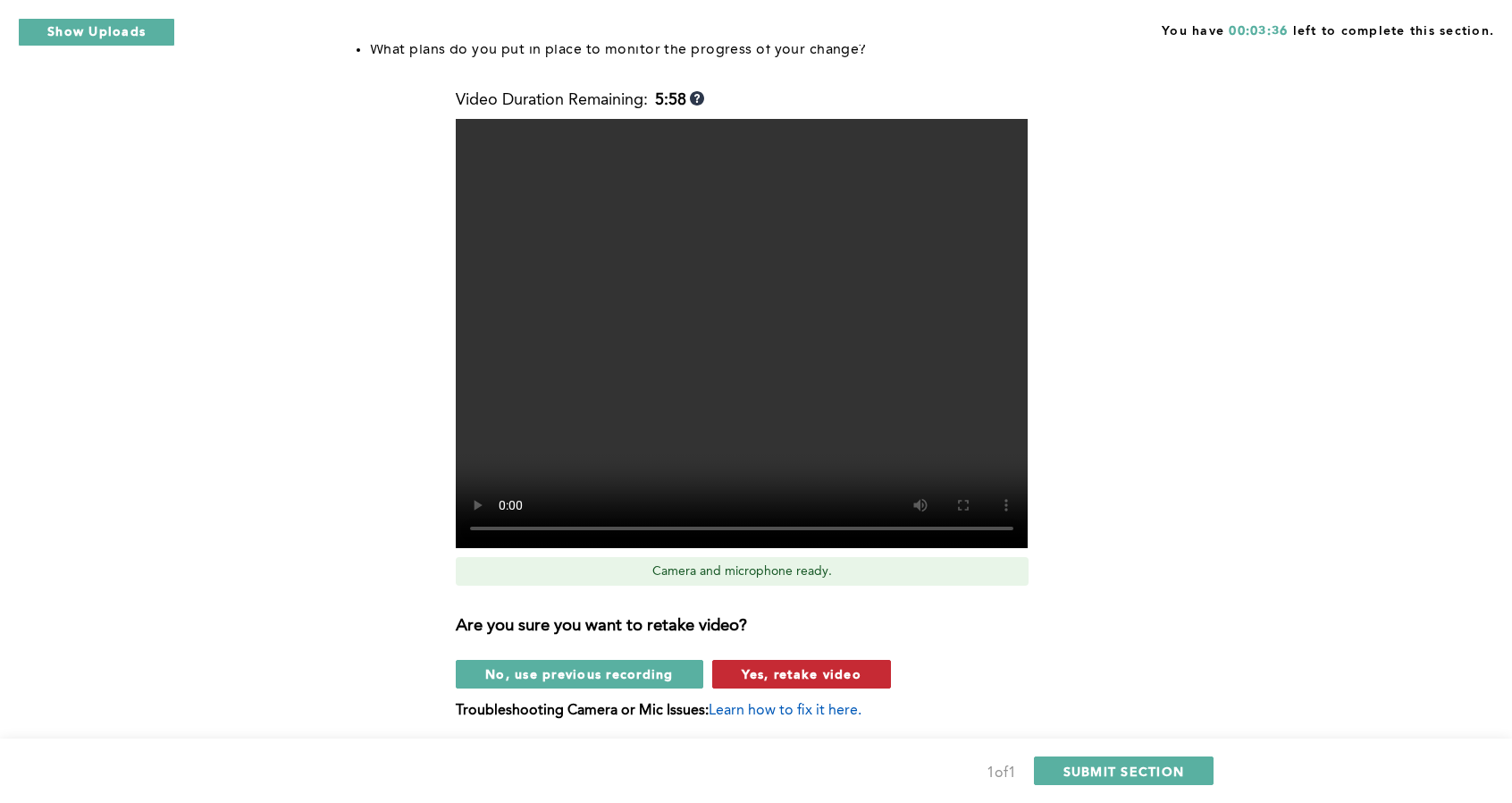
click at [781, 669] on span "Yes, retake video" at bounding box center [802, 674] width 119 height 17
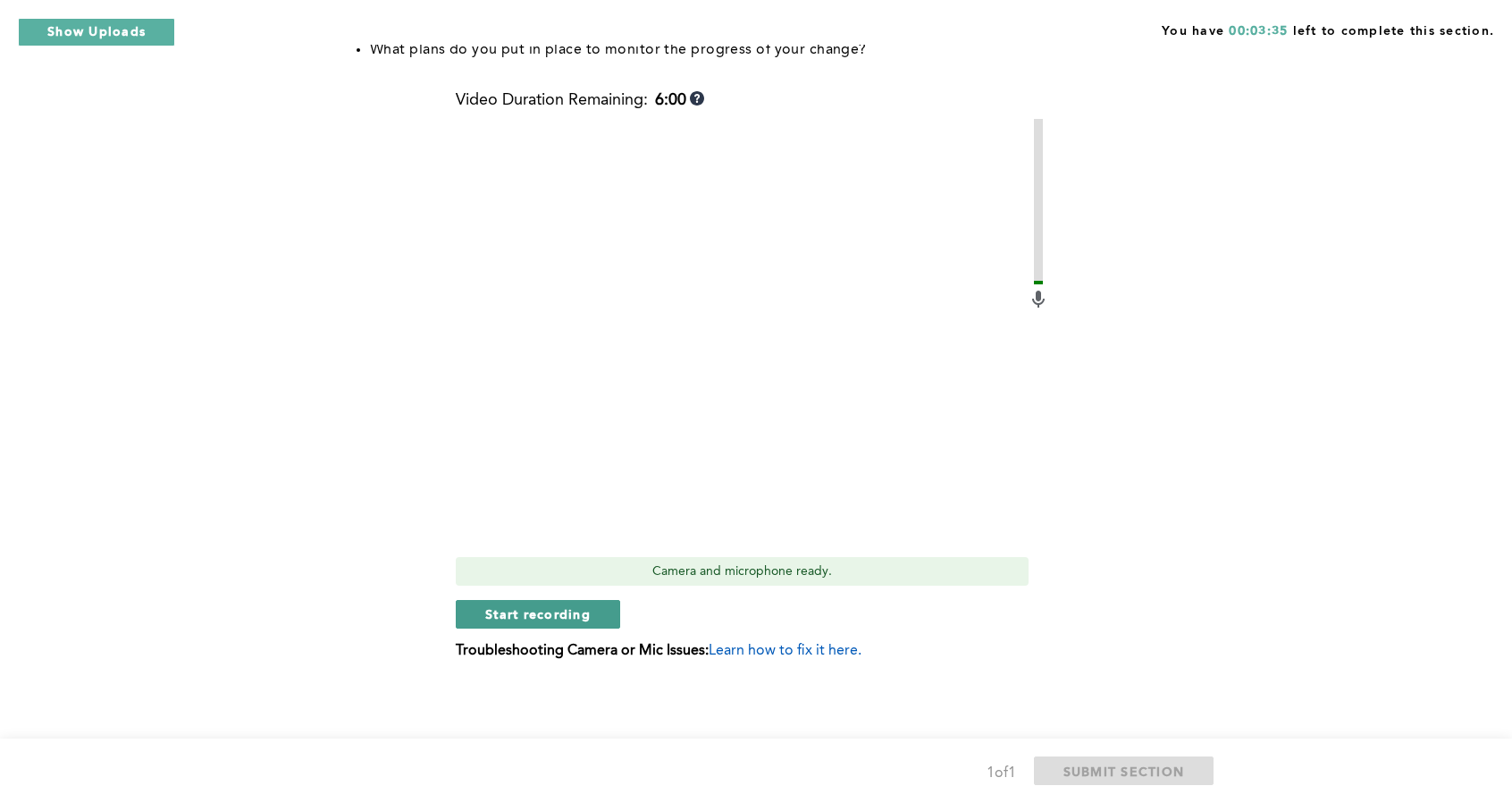
click at [613, 624] on button "Start recording" at bounding box center [538, 615] width 165 height 29
click at [574, 616] on span "Stop recording" at bounding box center [537, 614] width 105 height 17
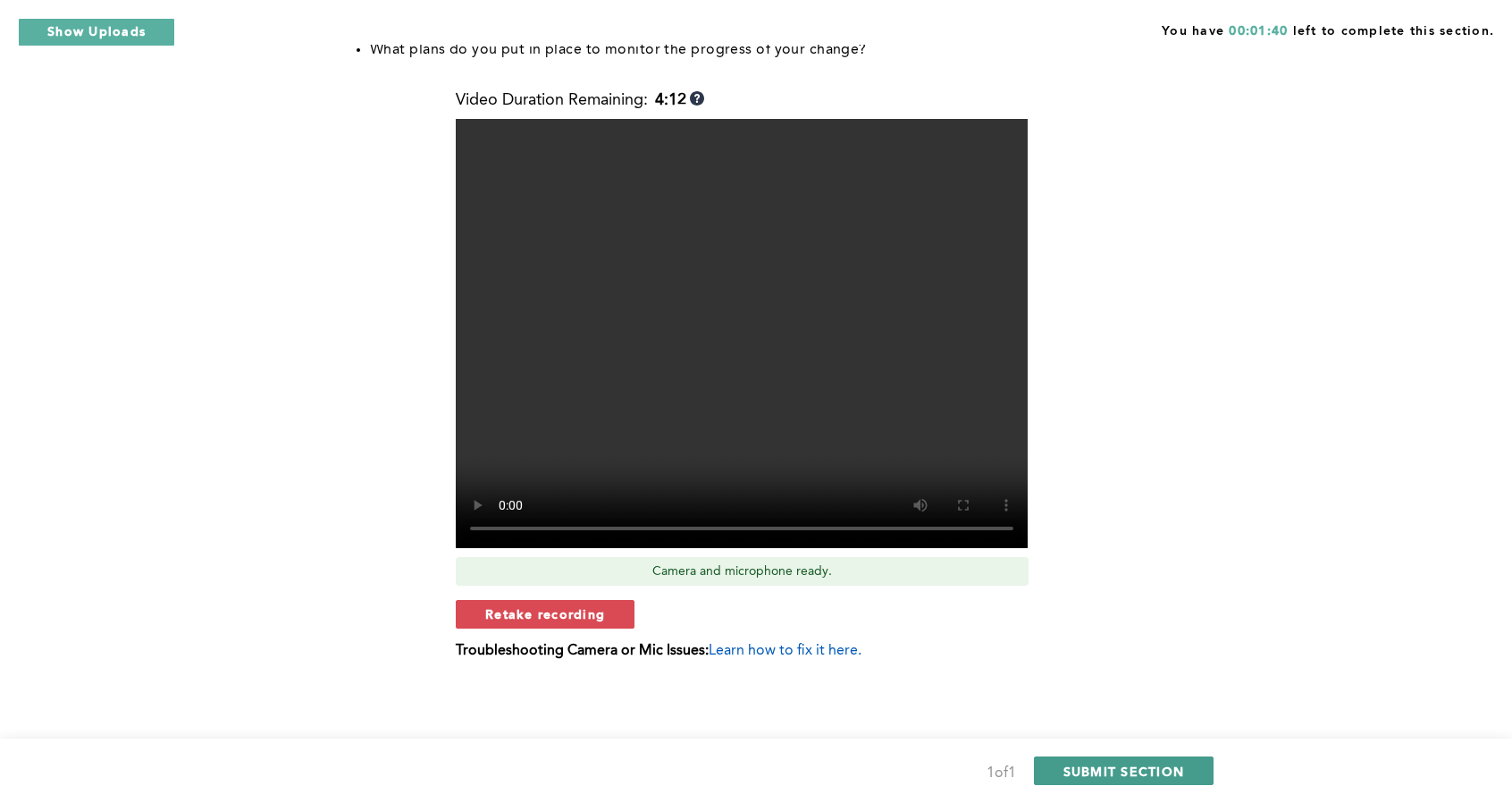
click at [1127, 771] on span "SUBMIT SECTION" at bounding box center [1124, 771] width 121 height 17
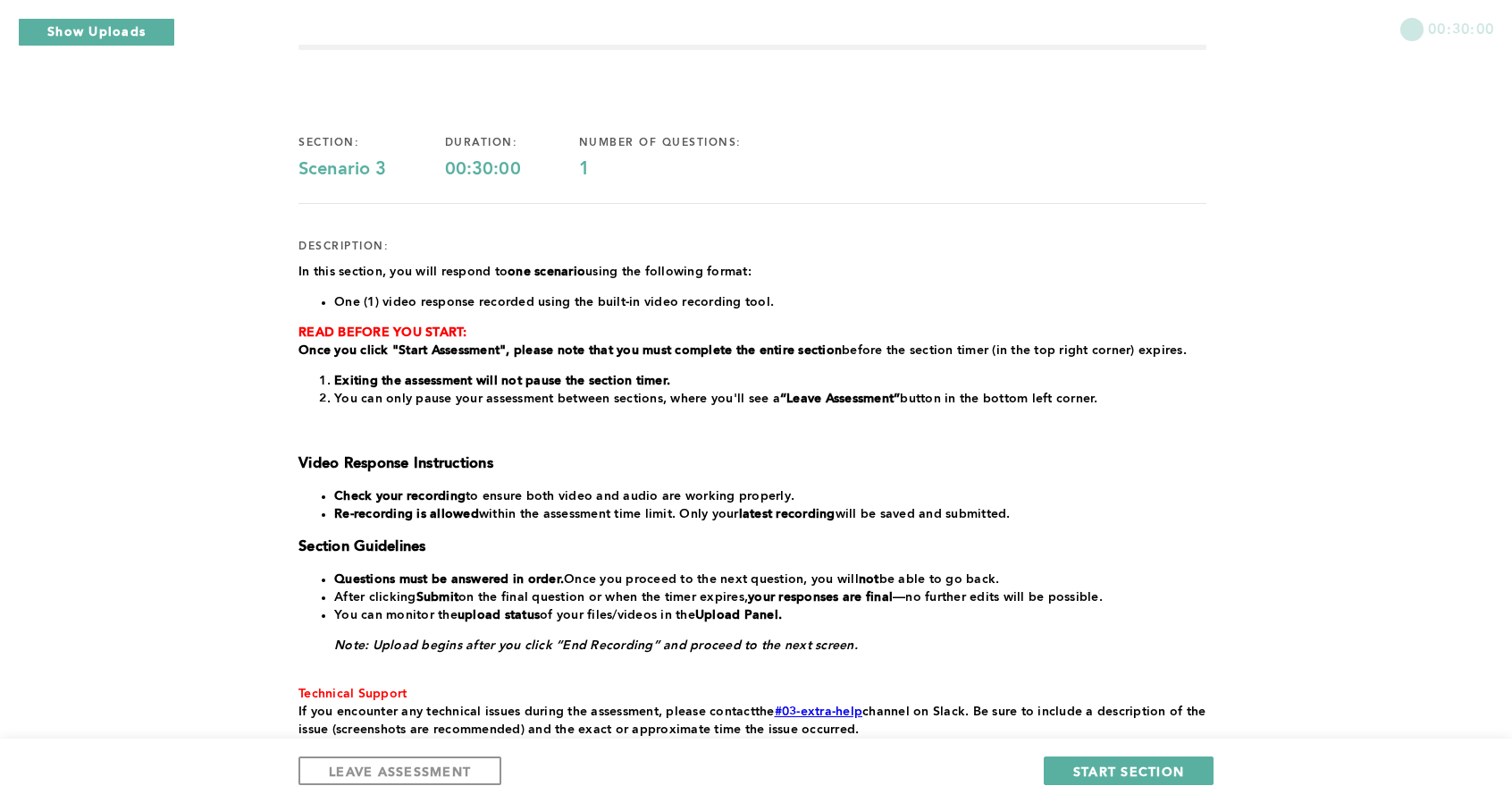
scroll to position [90, 0]
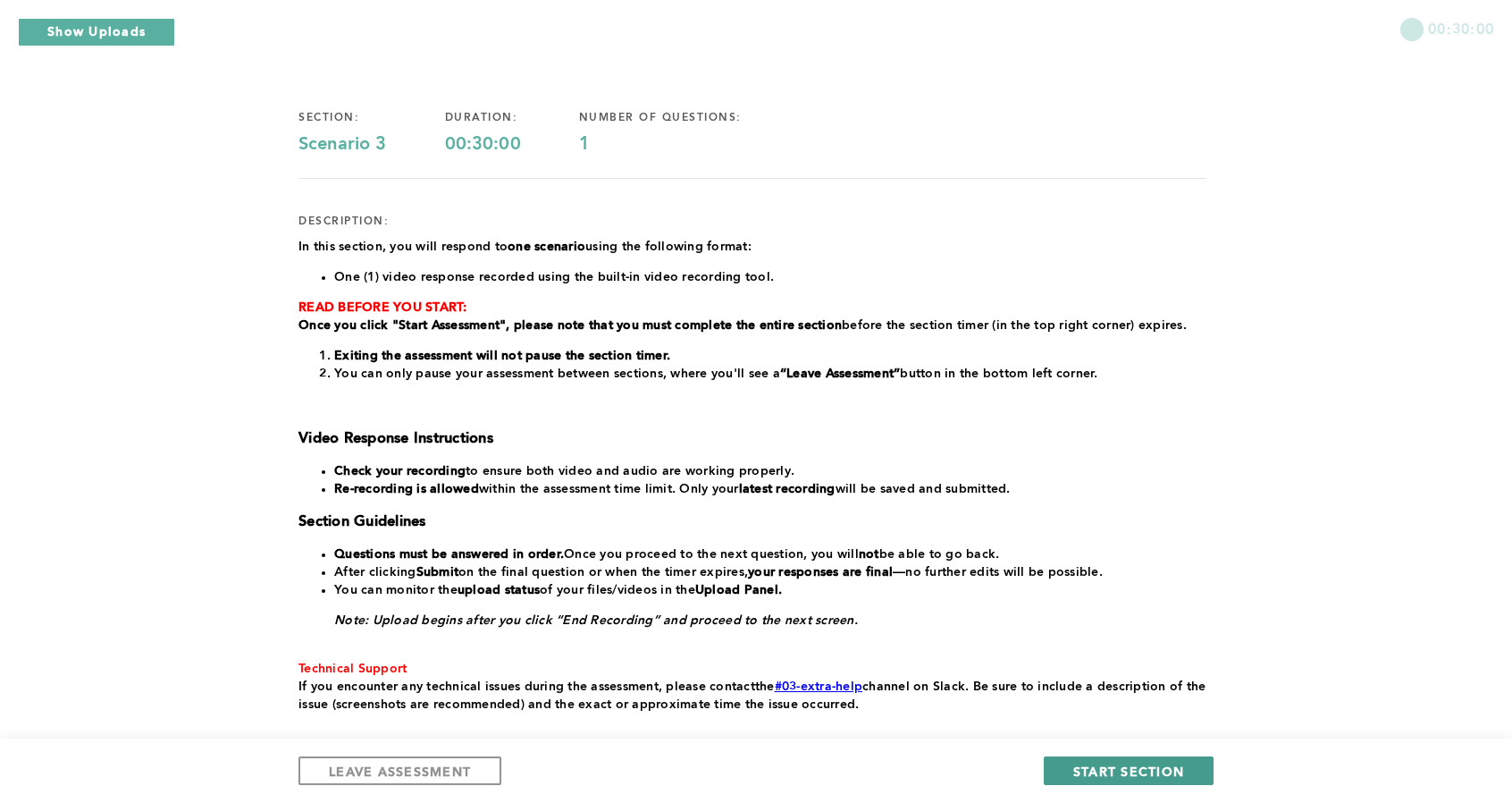
click at [1132, 765] on span "START SECTION" at bounding box center [1128, 771] width 110 height 17
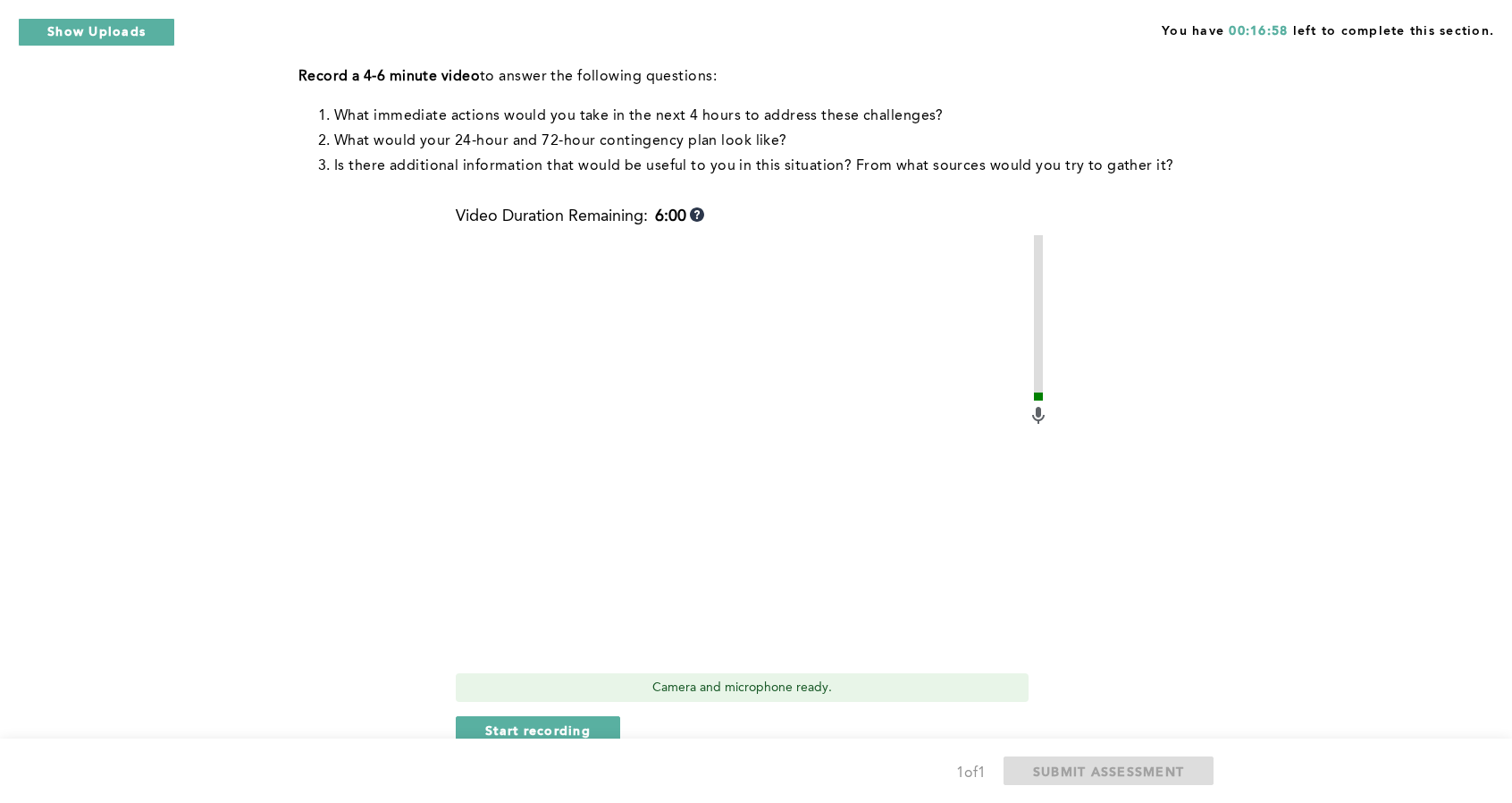
scroll to position [447, 0]
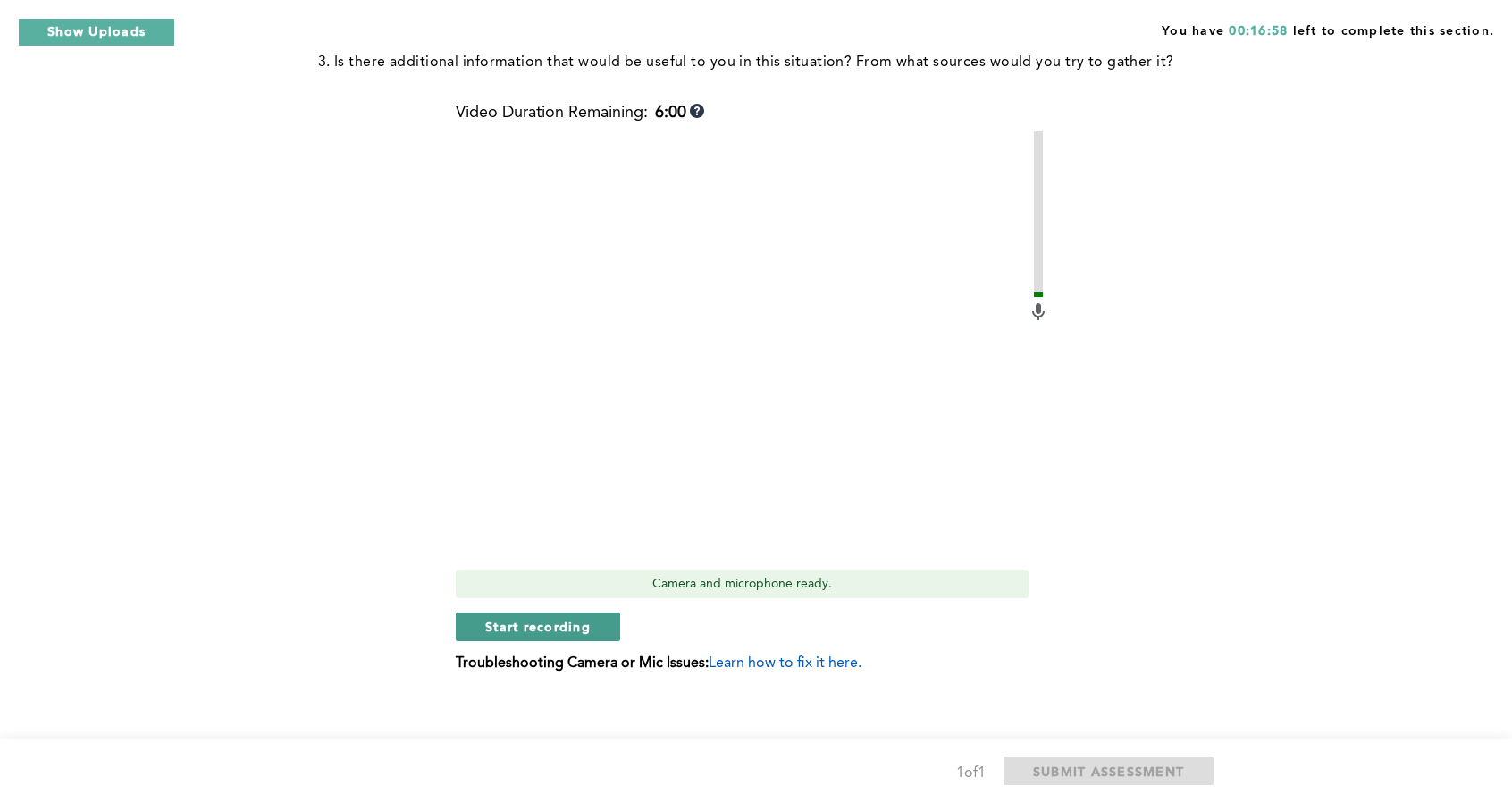
click at [588, 627] on span "Start recording" at bounding box center [537, 626] width 106 height 17
click at [523, 617] on button "Stop recording" at bounding box center [537, 627] width 164 height 29
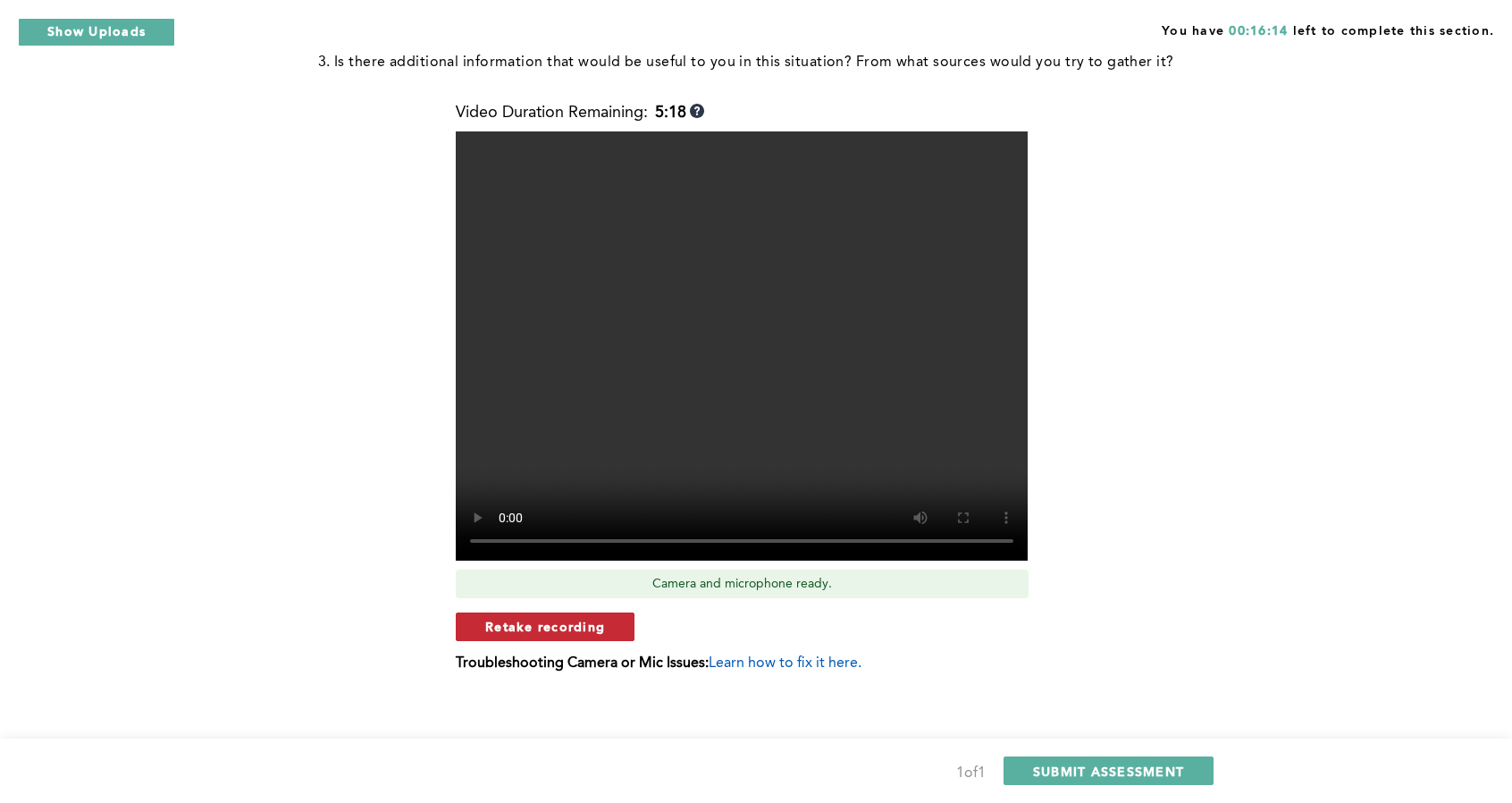
click at [540, 626] on span "Retake recording" at bounding box center [545, 626] width 119 height 17
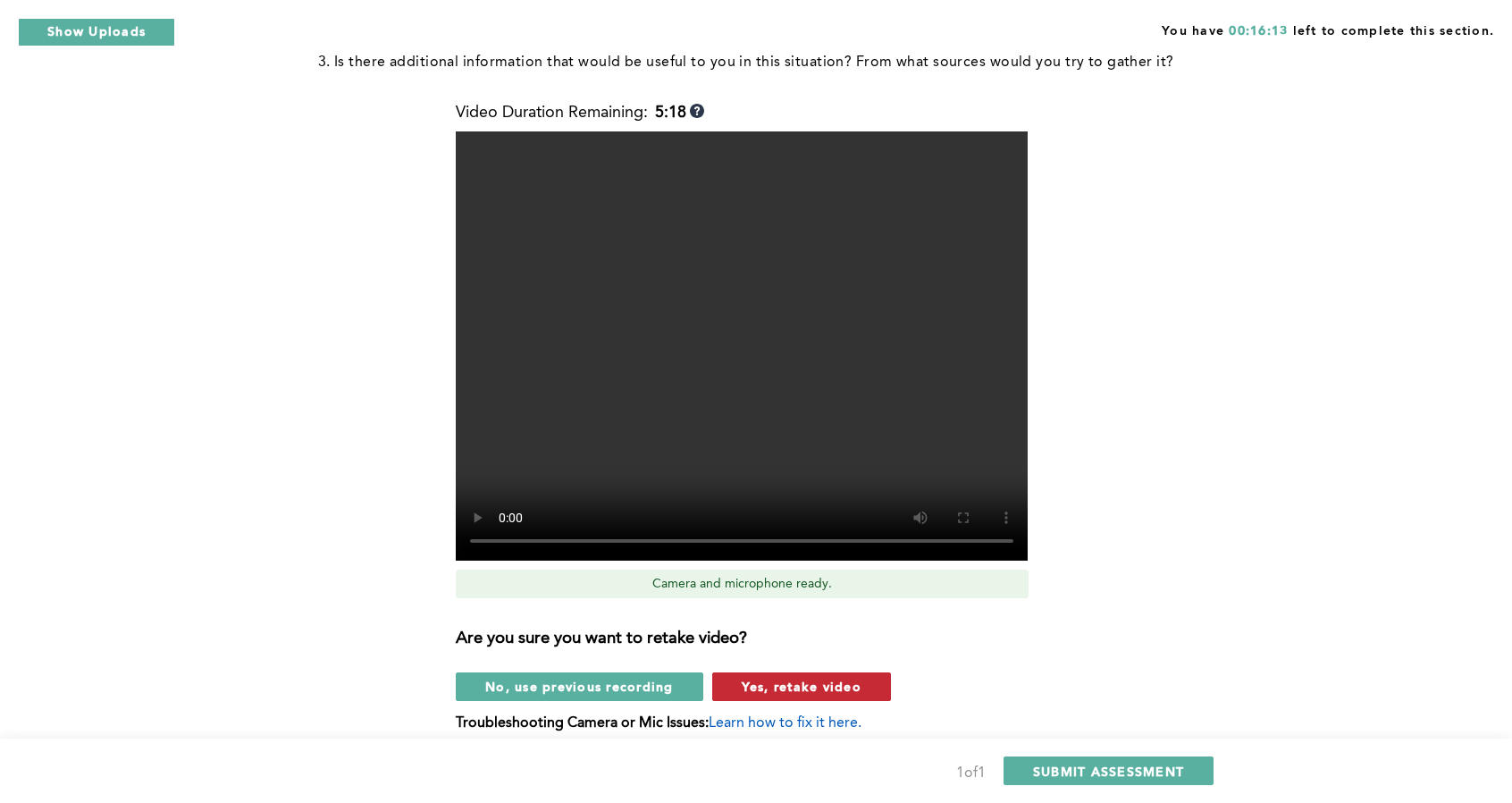
click at [793, 696] on button "Yes, retake video" at bounding box center [802, 687] width 179 height 29
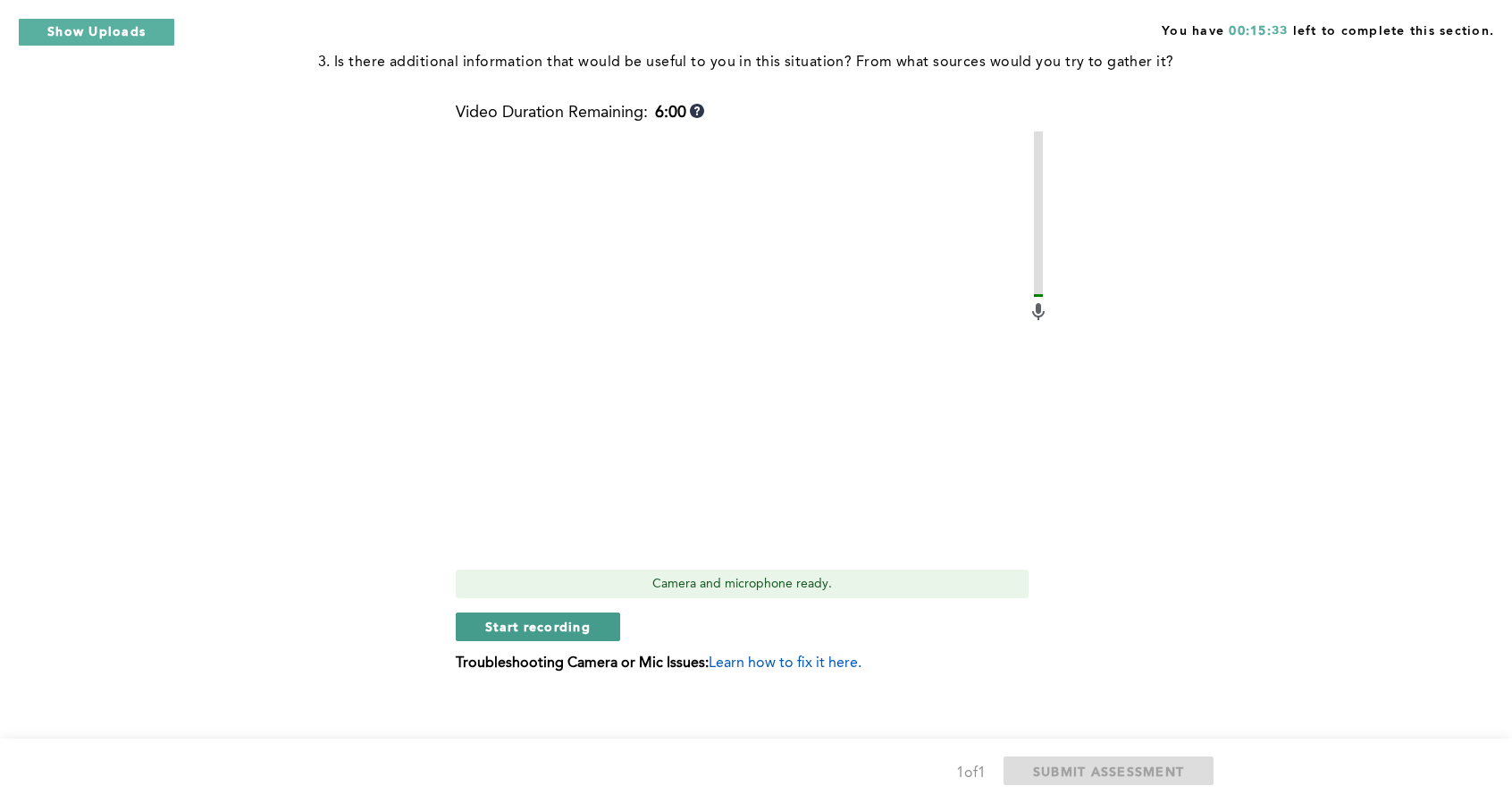
click at [537, 632] on span "Start recording" at bounding box center [537, 626] width 106 height 17
click at [554, 628] on span "Stop recording" at bounding box center [537, 626] width 105 height 17
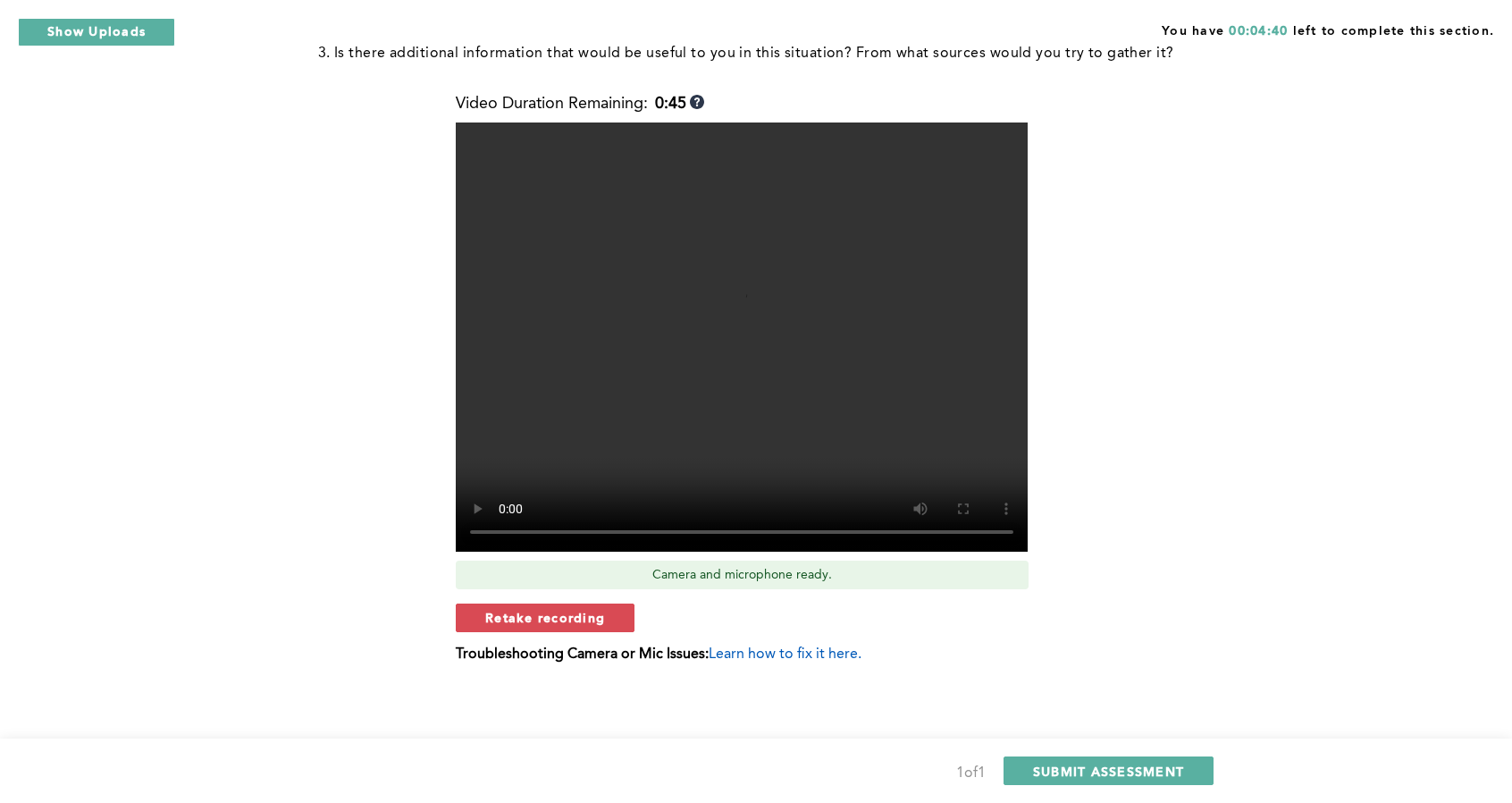
scroll to position [460, 0]
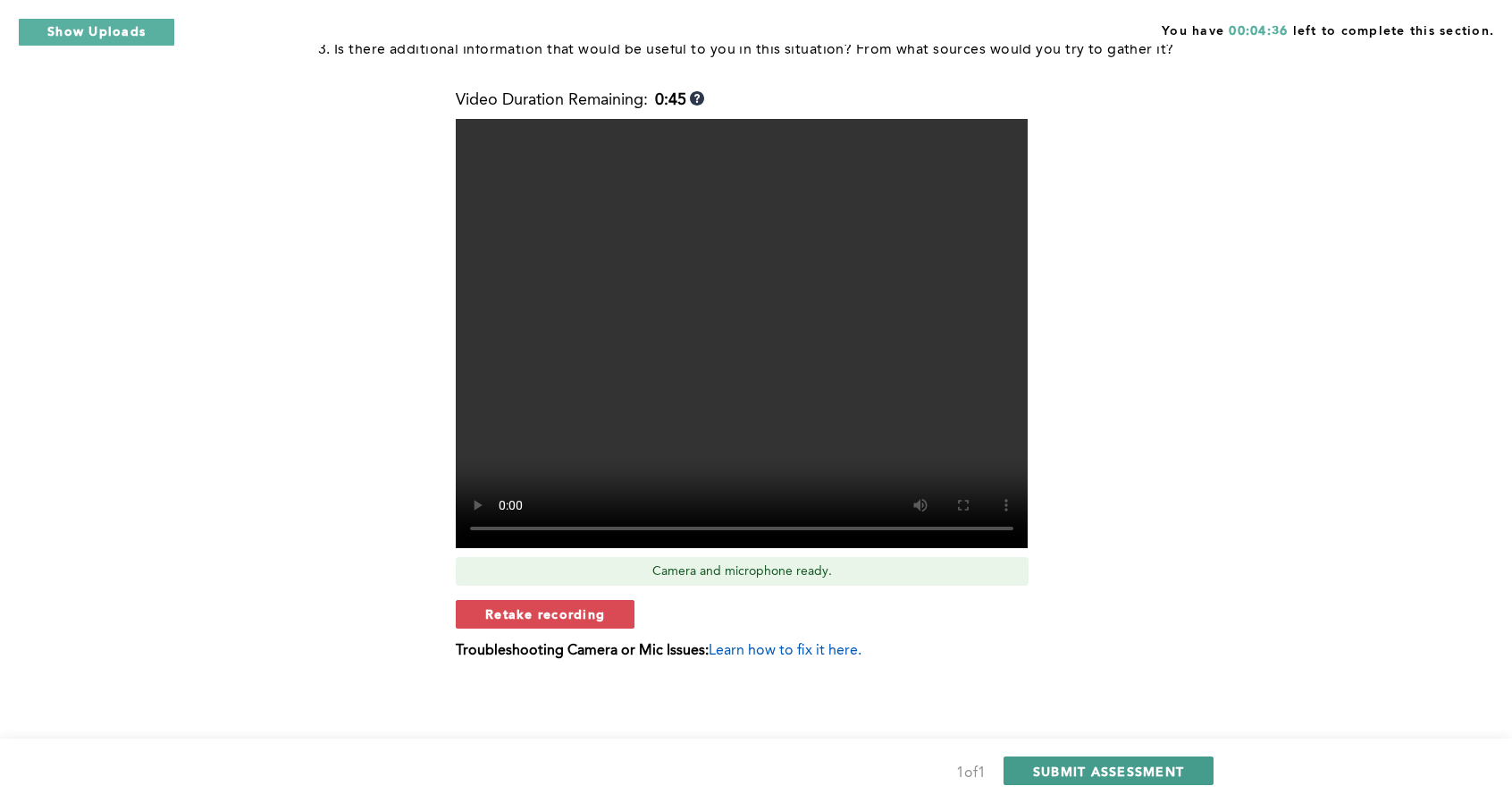
click at [1114, 778] on span "SUBMIT ASSESSMENT" at bounding box center [1108, 771] width 151 height 17
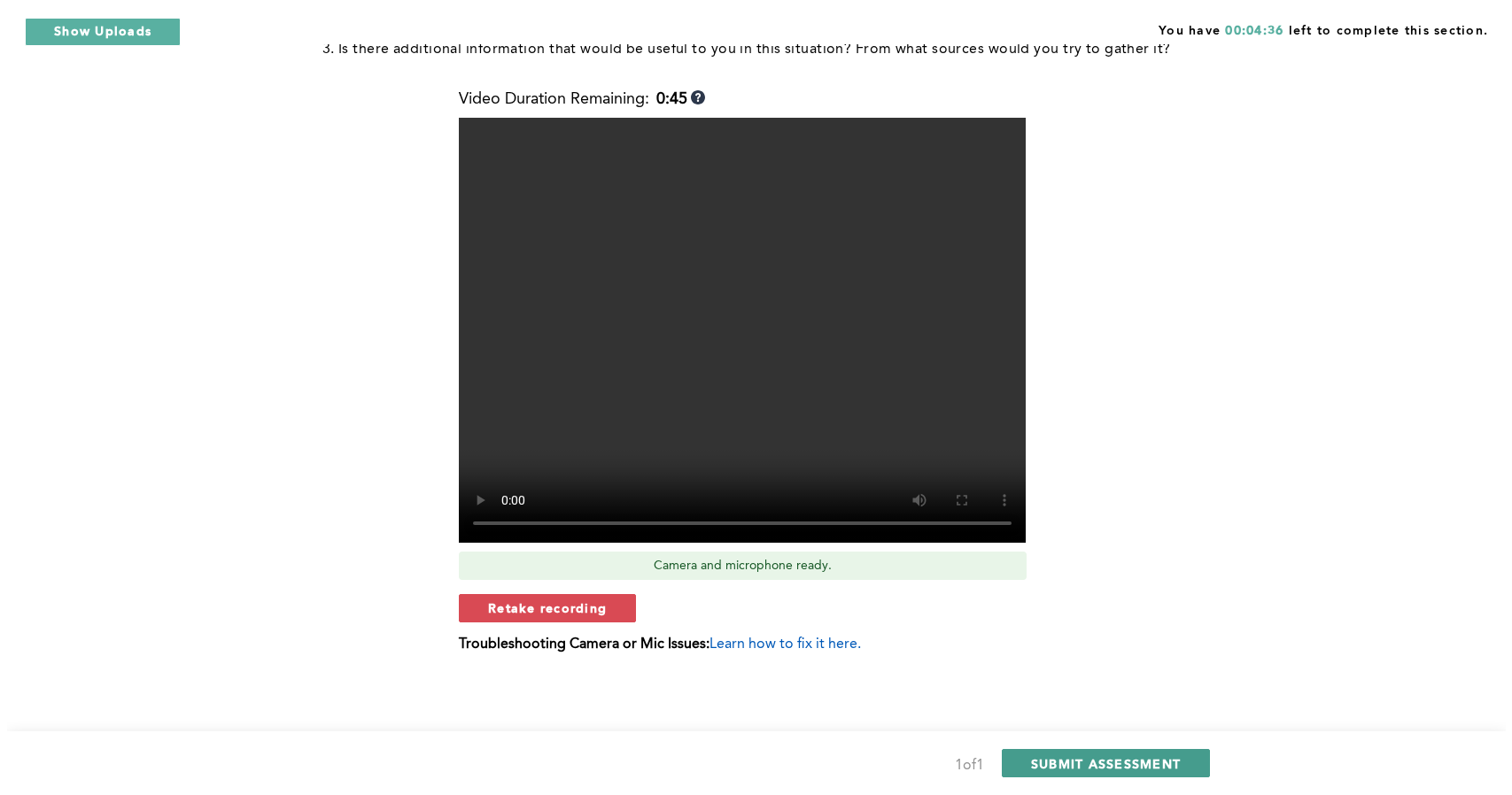
scroll to position [0, 0]
